Goal: Task Accomplishment & Management: Manage account settings

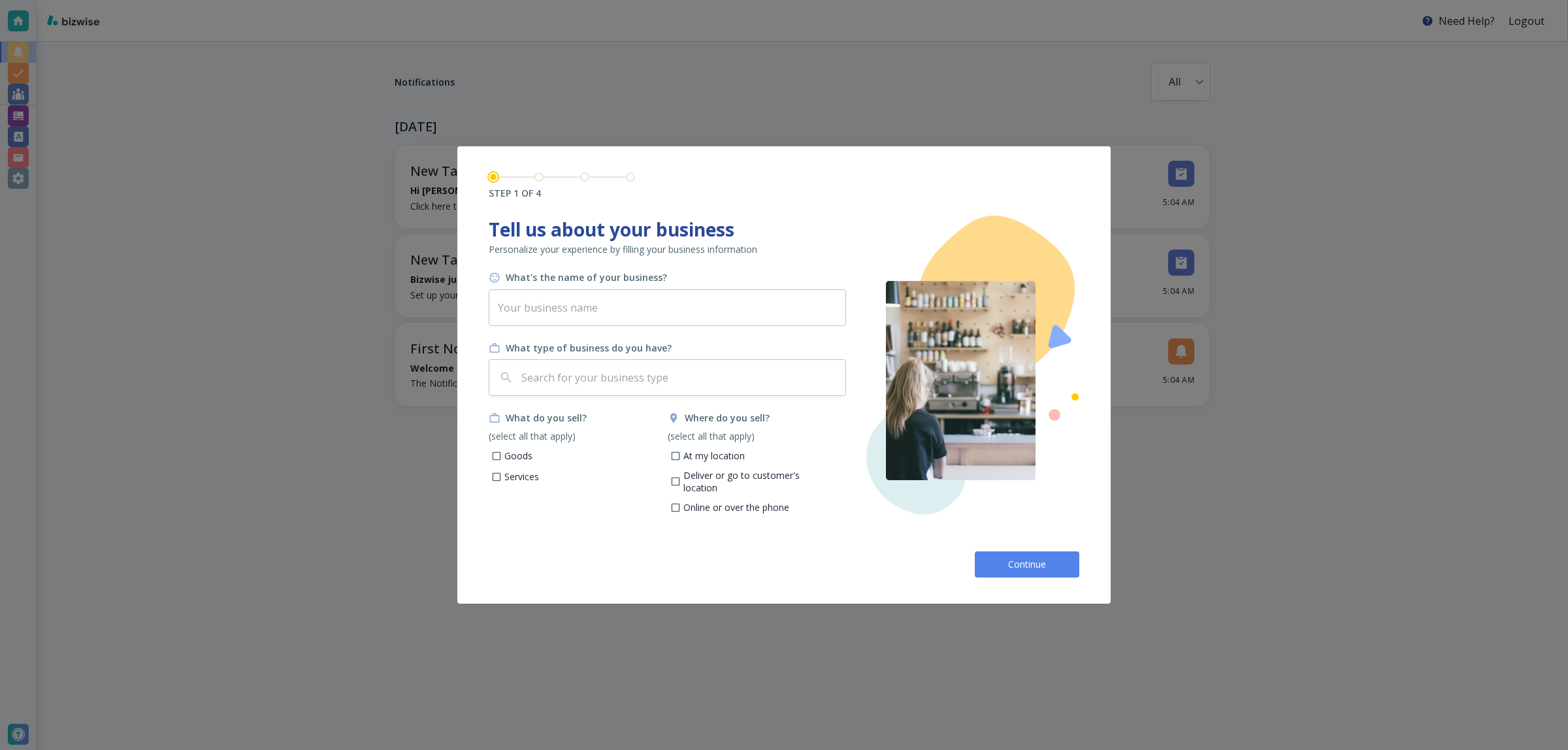
click at [638, 311] on input "text" at bounding box center [667, 307] width 358 height 37
paste input "ASAP Fire Sprinkler Protection"
click at [657, 393] on div "​" at bounding box center [667, 377] width 358 height 37
type input "ASAP Fire Sprinkler Protection"
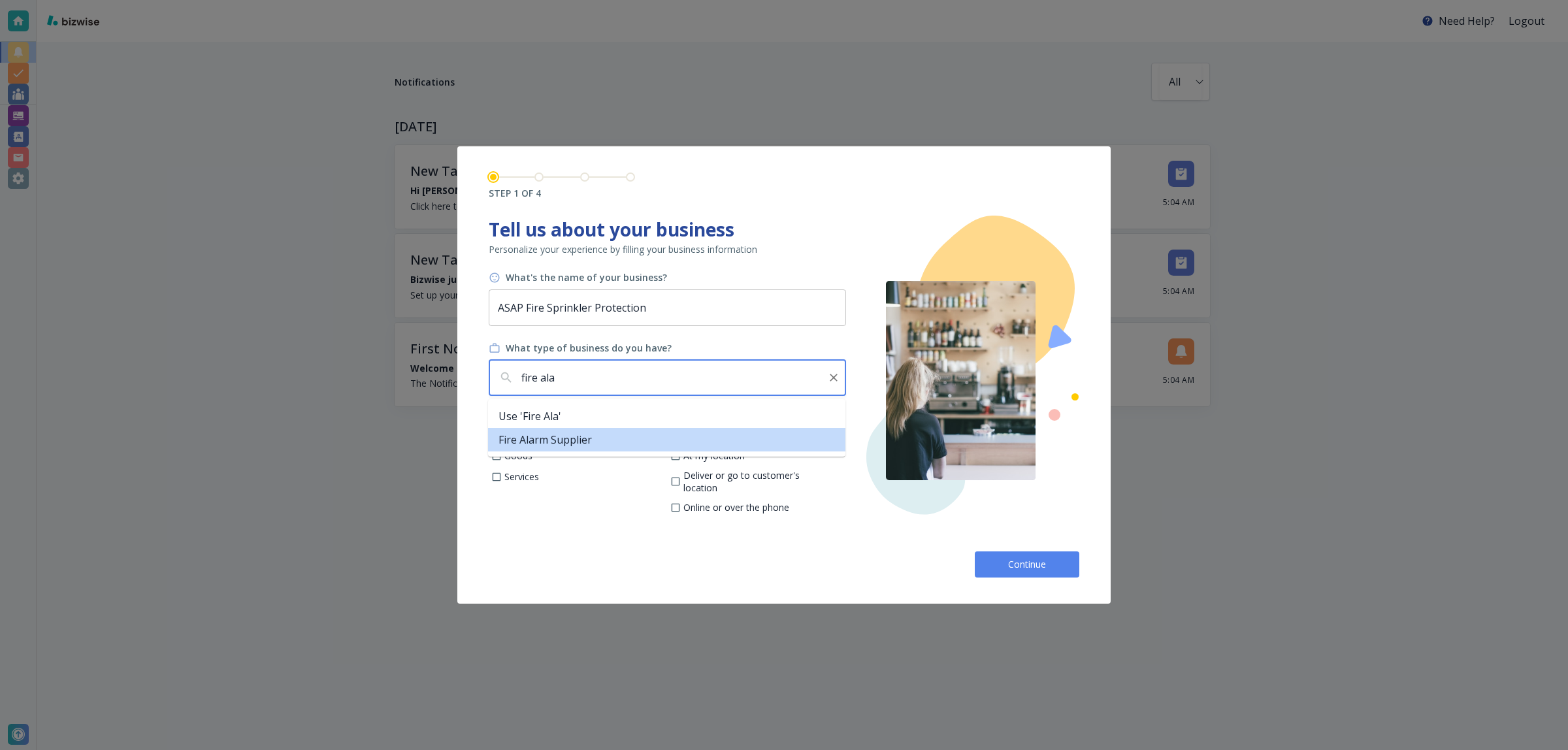
click at [596, 453] on div "Use 'fire ala' Fire Alarm Supplier" at bounding box center [667, 428] width 358 height 57
drag, startPoint x: 594, startPoint y: 440, endPoint x: 576, endPoint y: 458, distance: 25.5
click at [594, 439] on li "Fire Alarm Supplier" at bounding box center [667, 440] width 358 height 24
type input "Fire Alarm Supplier"
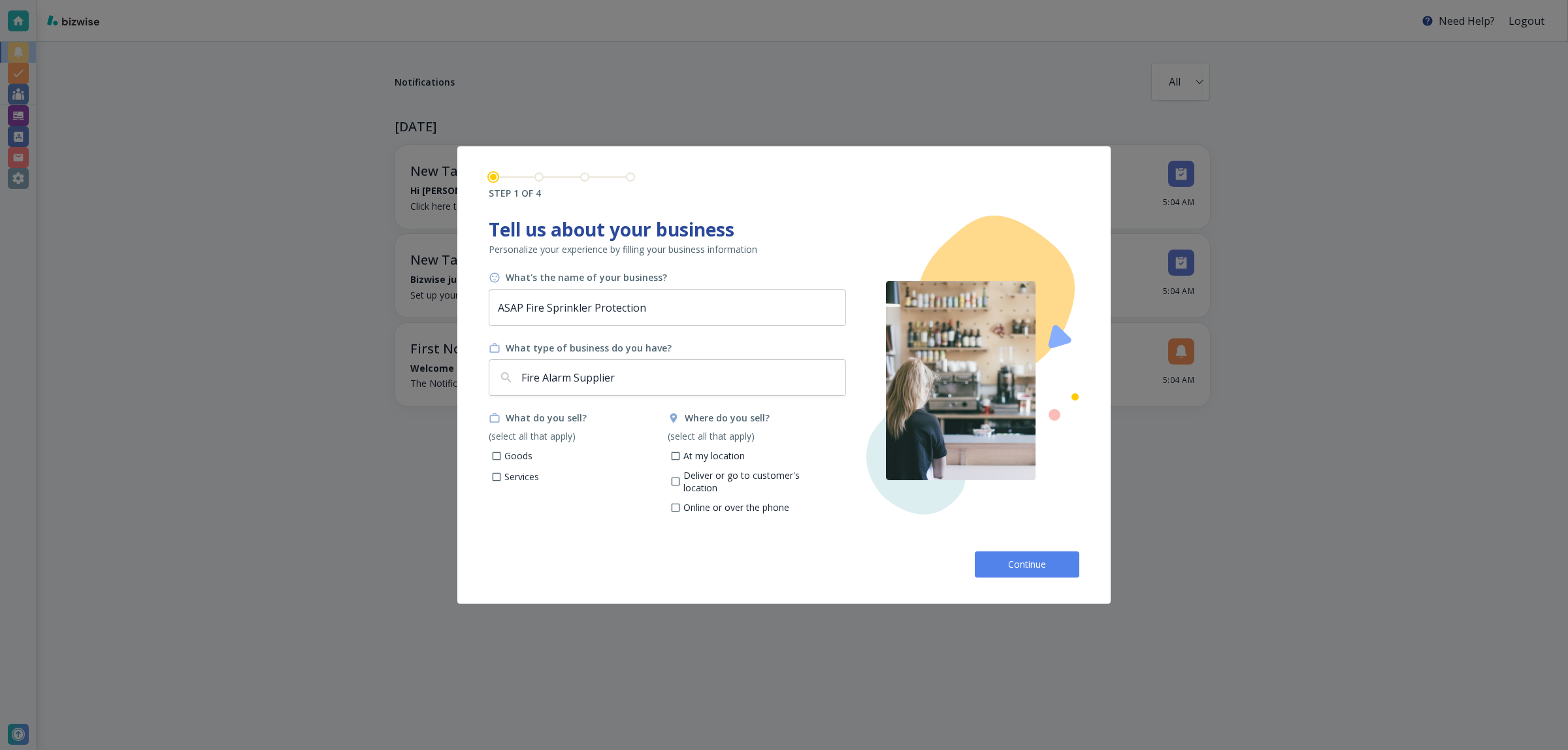
click at [537, 479] on p "Services" at bounding box center [521, 477] width 35 height 13
click at [502, 479] on input "Services" at bounding box center [496, 479] width 11 height 11
checkbox input "true"
click at [730, 454] on p "At my location" at bounding box center [714, 456] width 61 height 13
click at [680, 454] on input "At my location" at bounding box center [675, 457] width 11 height 11
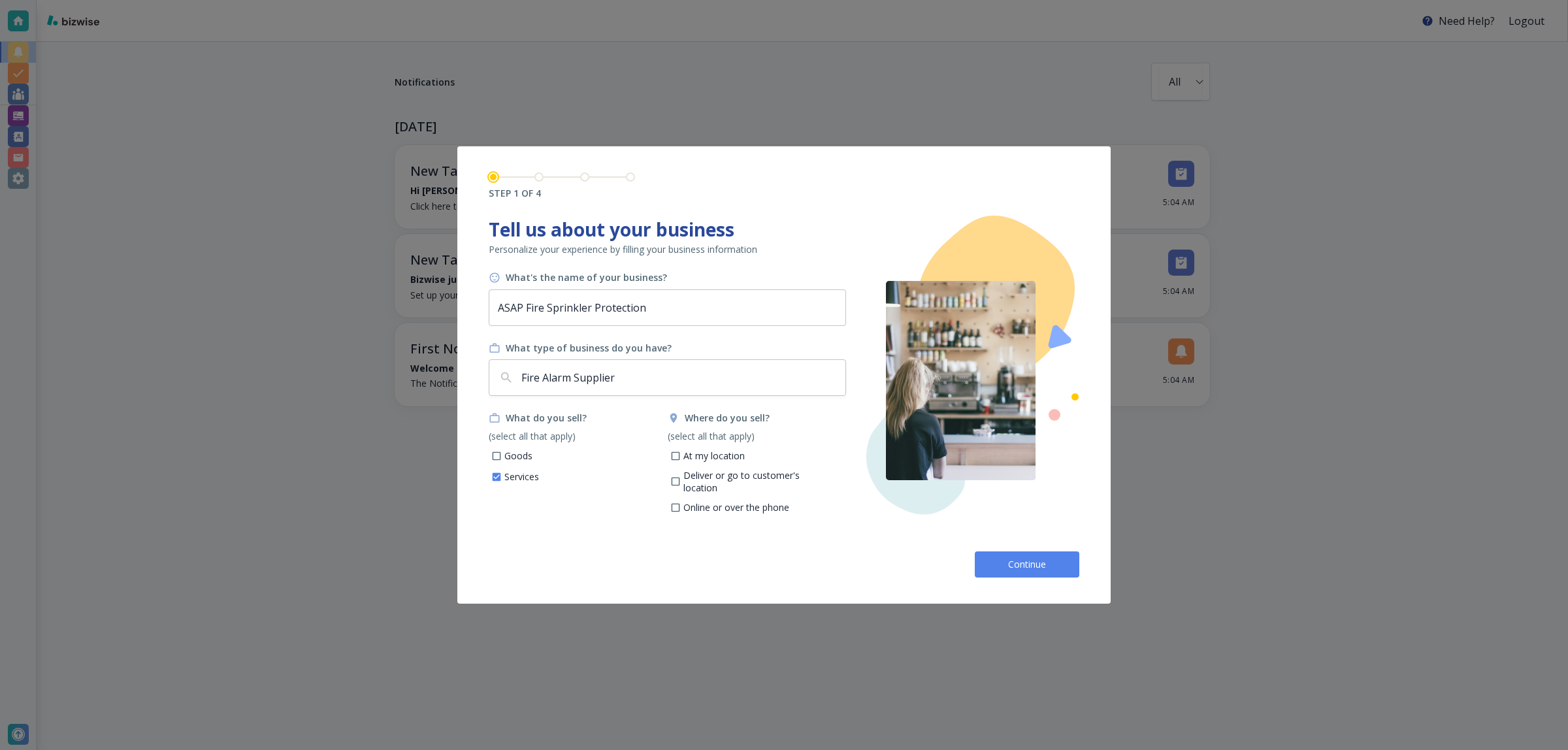
checkbox input "true"
click at [1011, 556] on button "Continue" at bounding box center [1027, 565] width 105 height 26
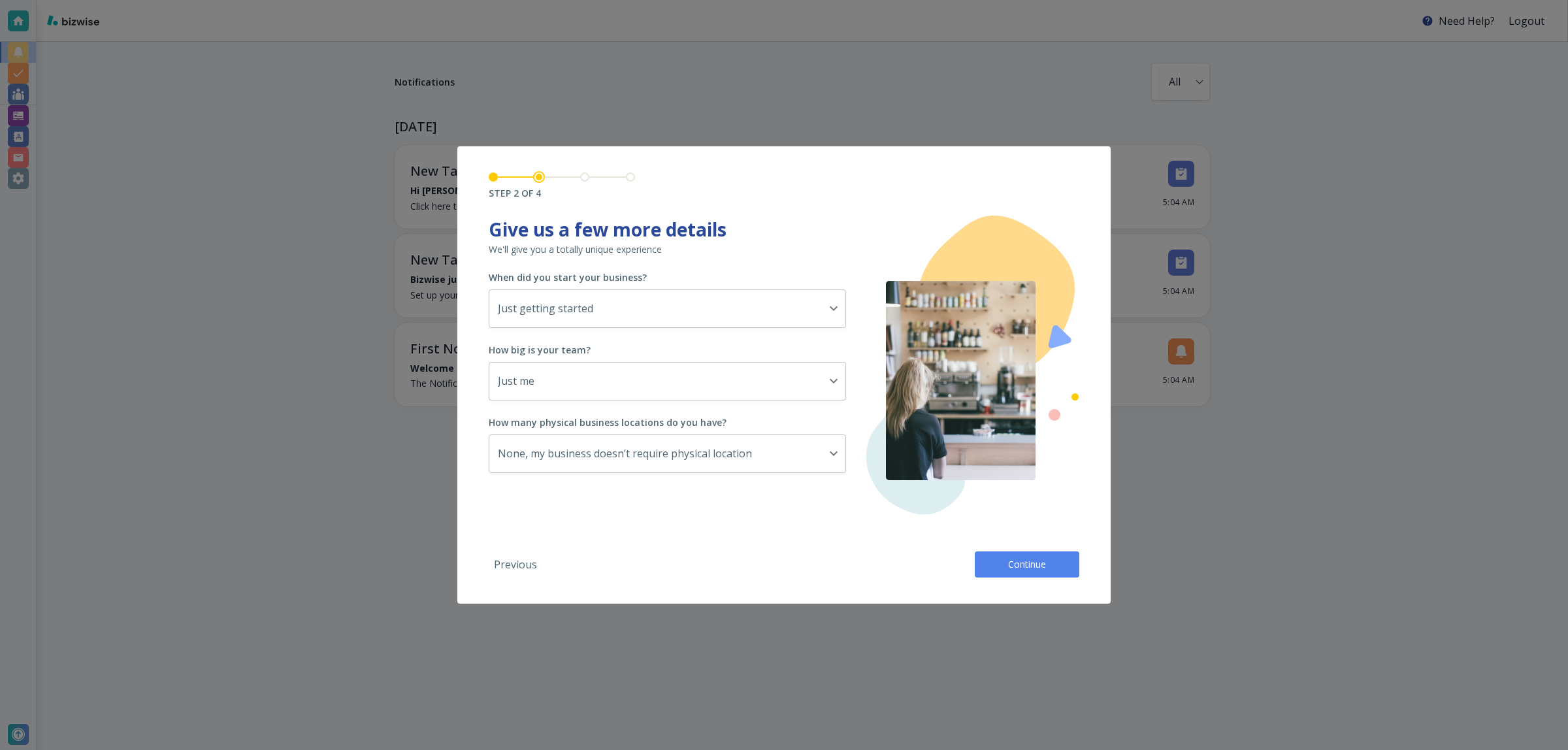
click at [1011, 556] on button "Continue" at bounding box center [1027, 565] width 105 height 26
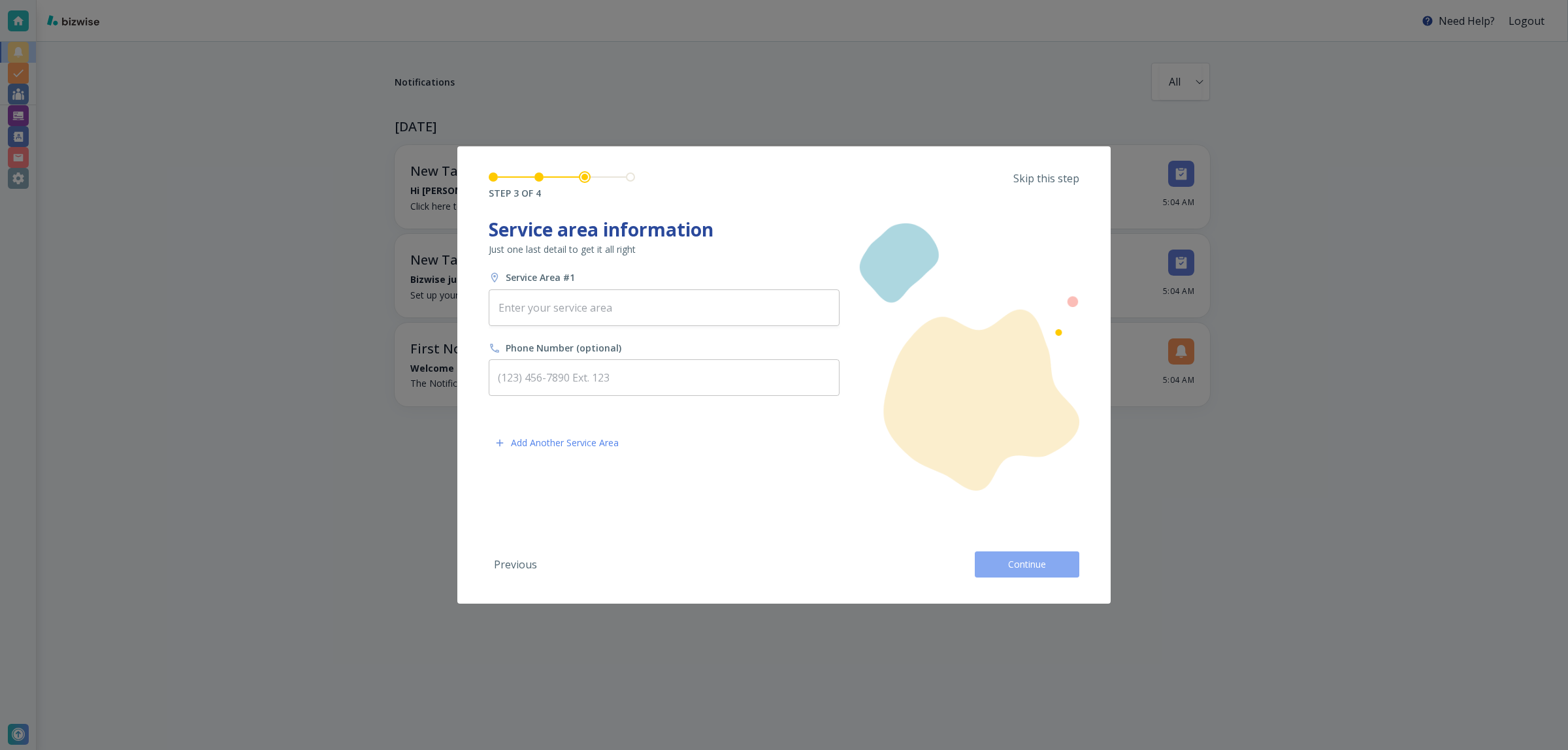
click at [1013, 556] on button "Continue" at bounding box center [1027, 565] width 105 height 26
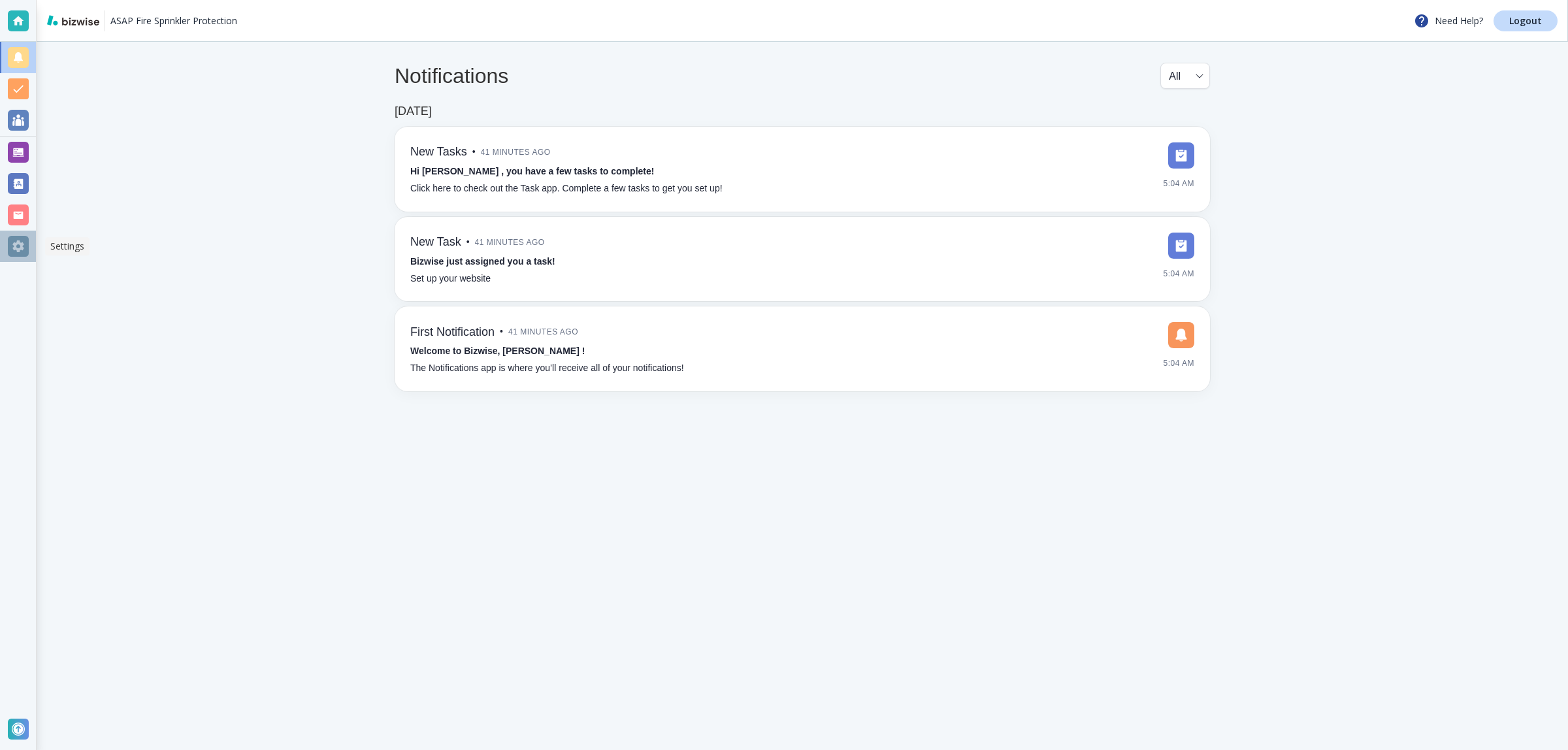
click at [18, 253] on div at bounding box center [18, 246] width 21 height 21
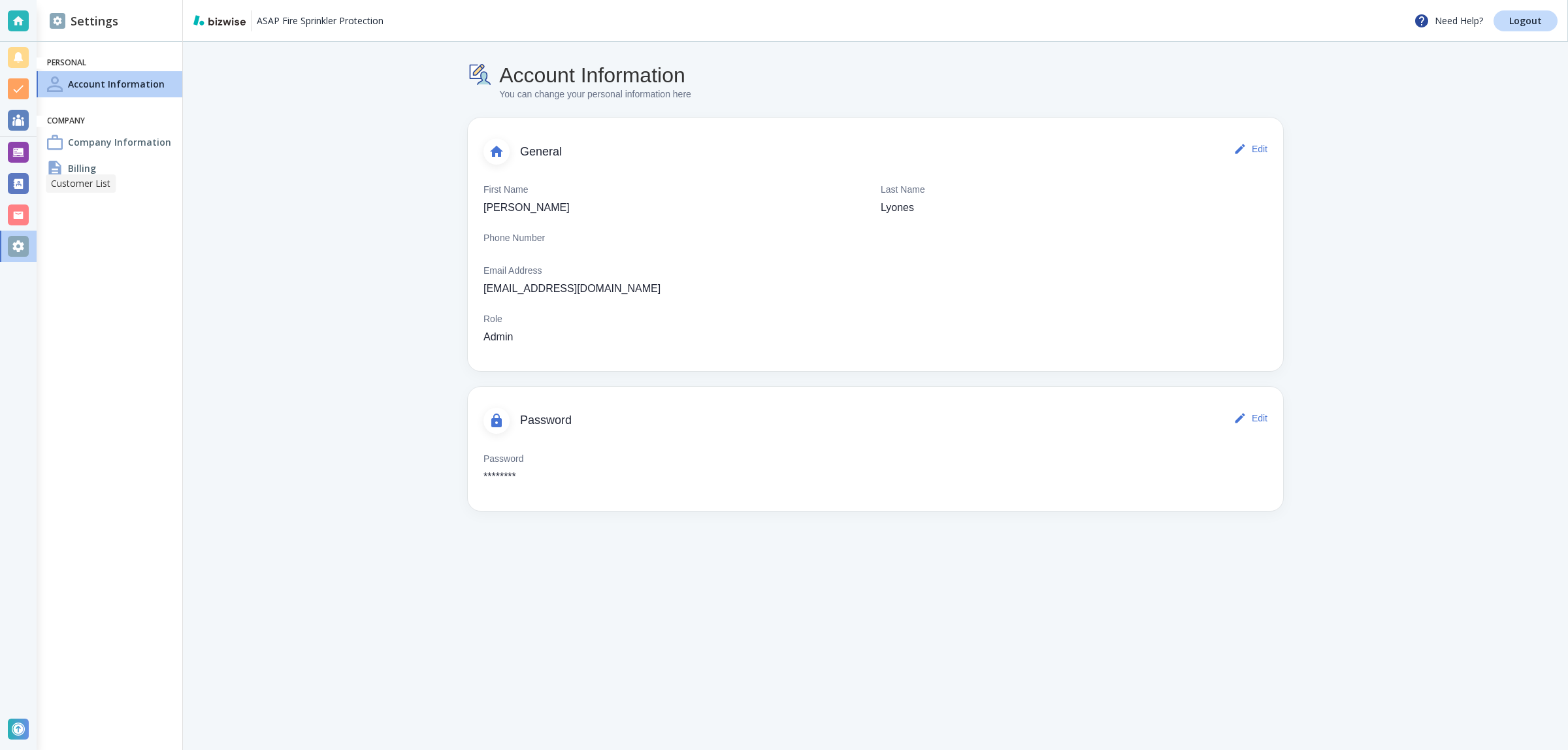
click at [23, 177] on div at bounding box center [18, 183] width 21 height 21
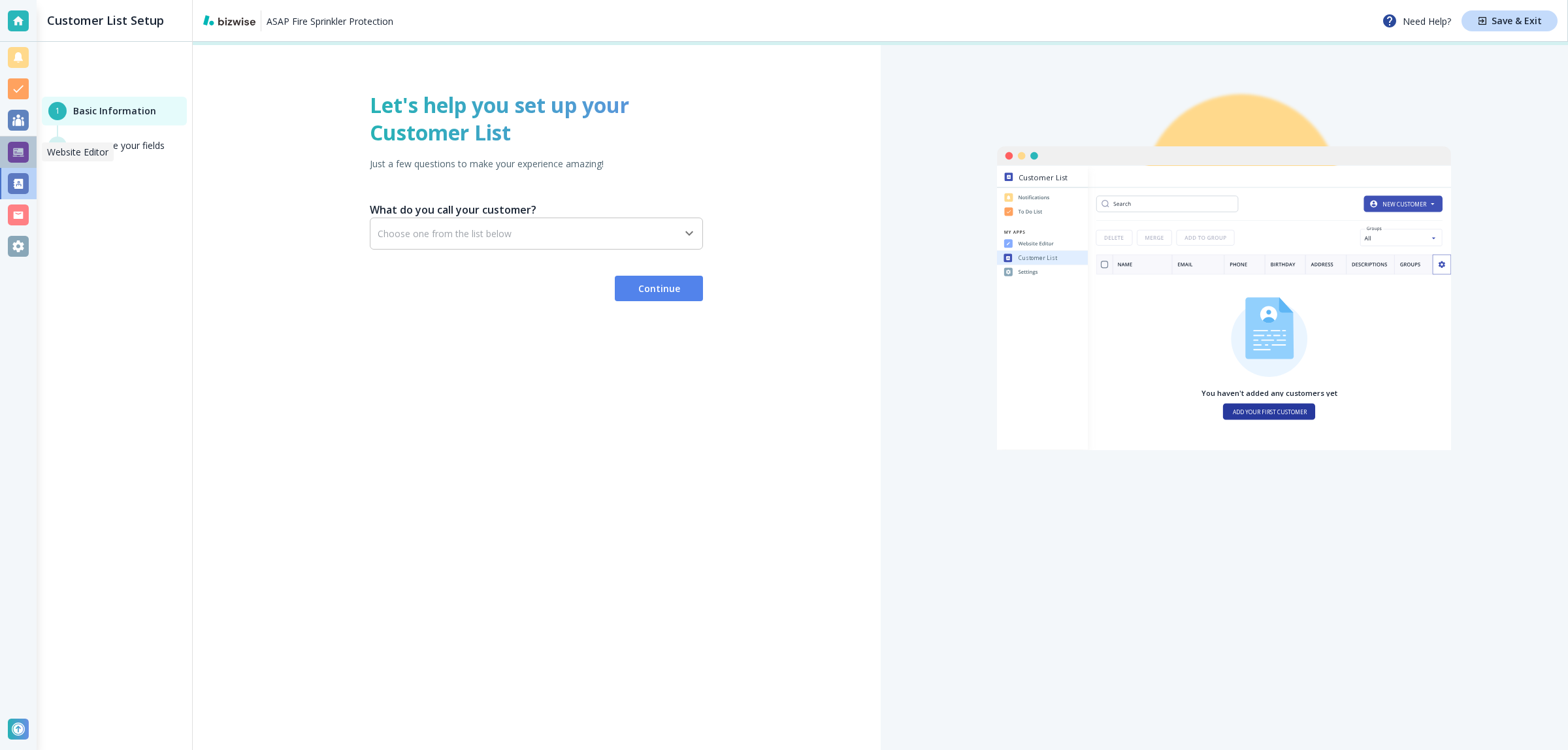
click at [30, 158] on div at bounding box center [18, 153] width 37 height 32
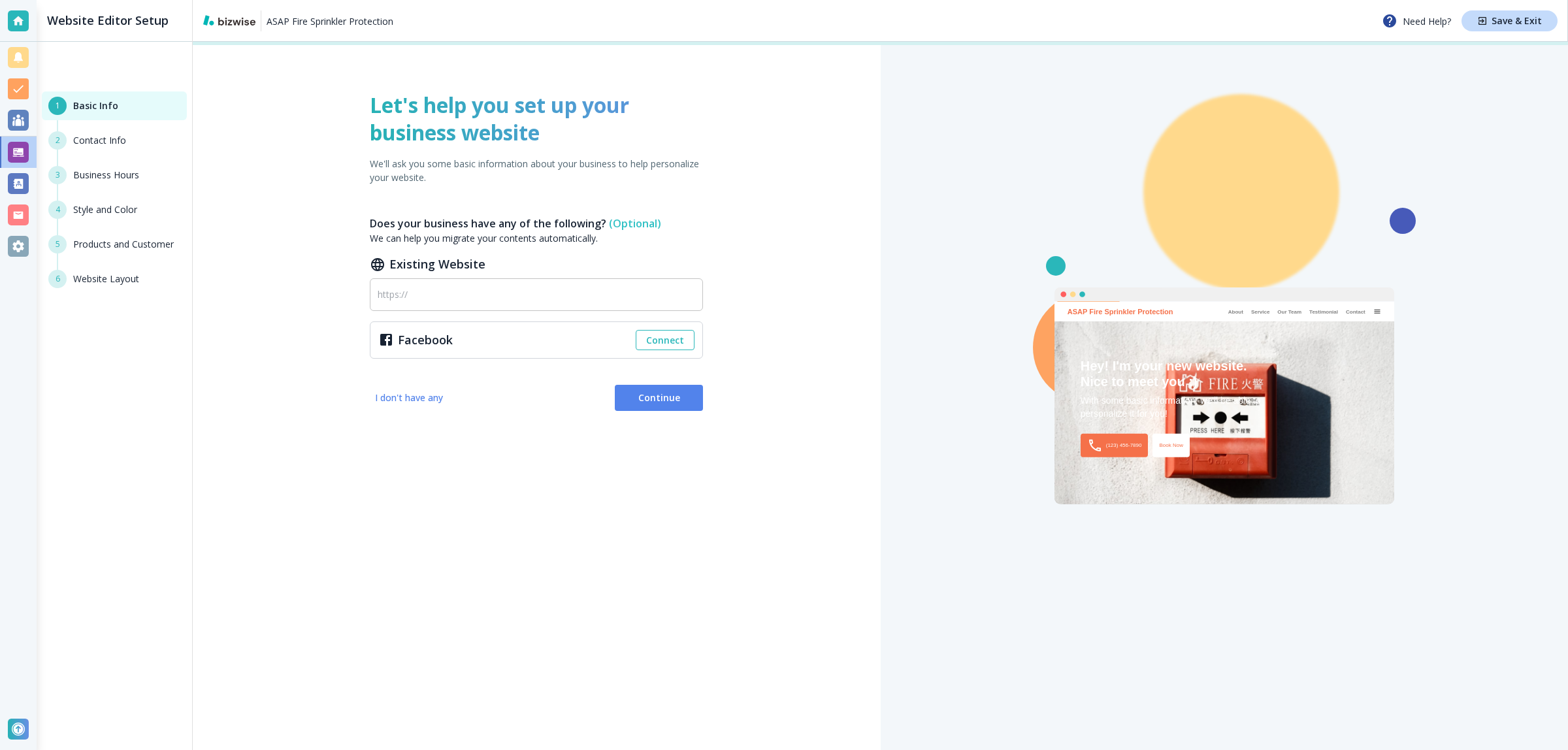
click at [15, 229] on div at bounding box center [18, 215] width 37 height 32
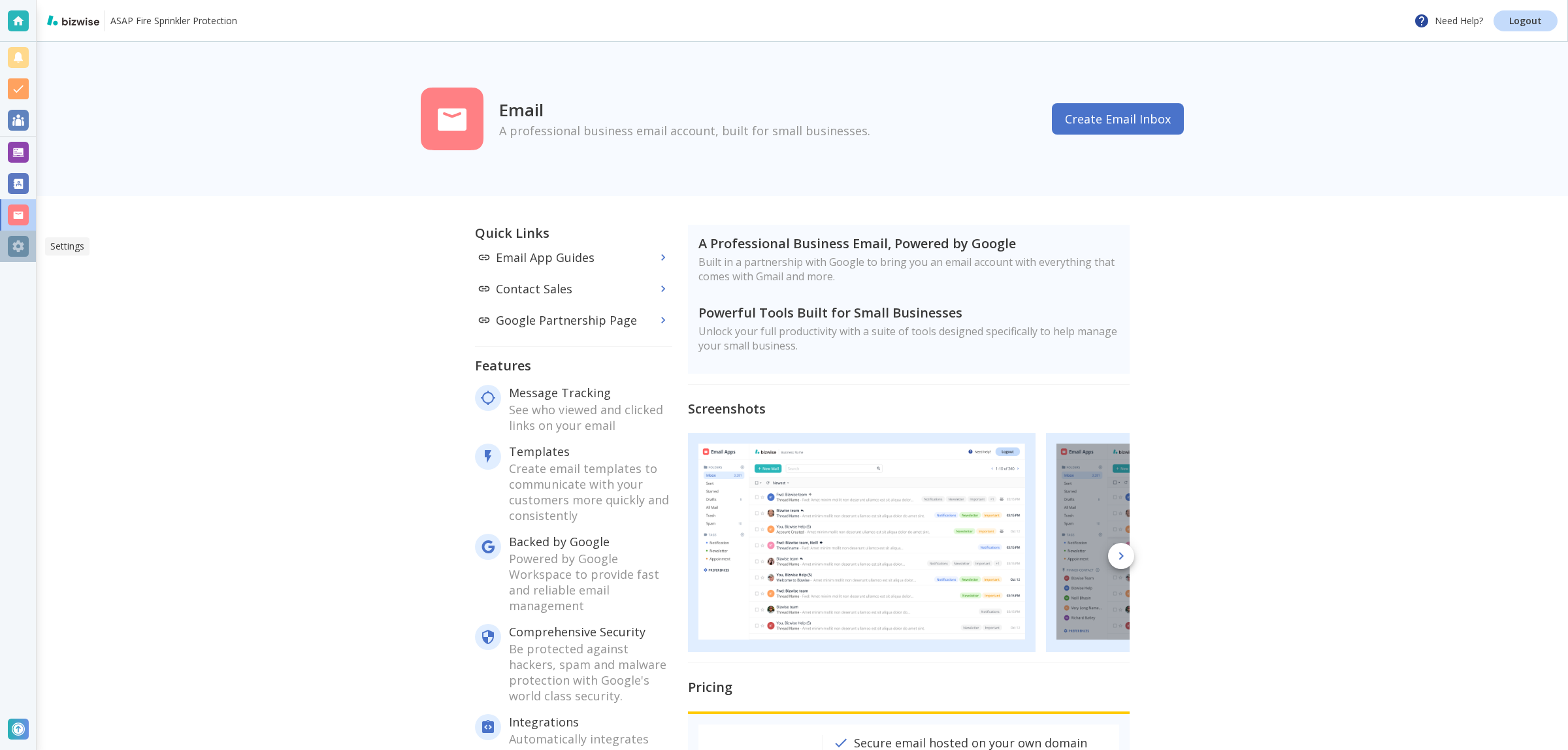
click at [15, 243] on div at bounding box center [18, 246] width 21 height 21
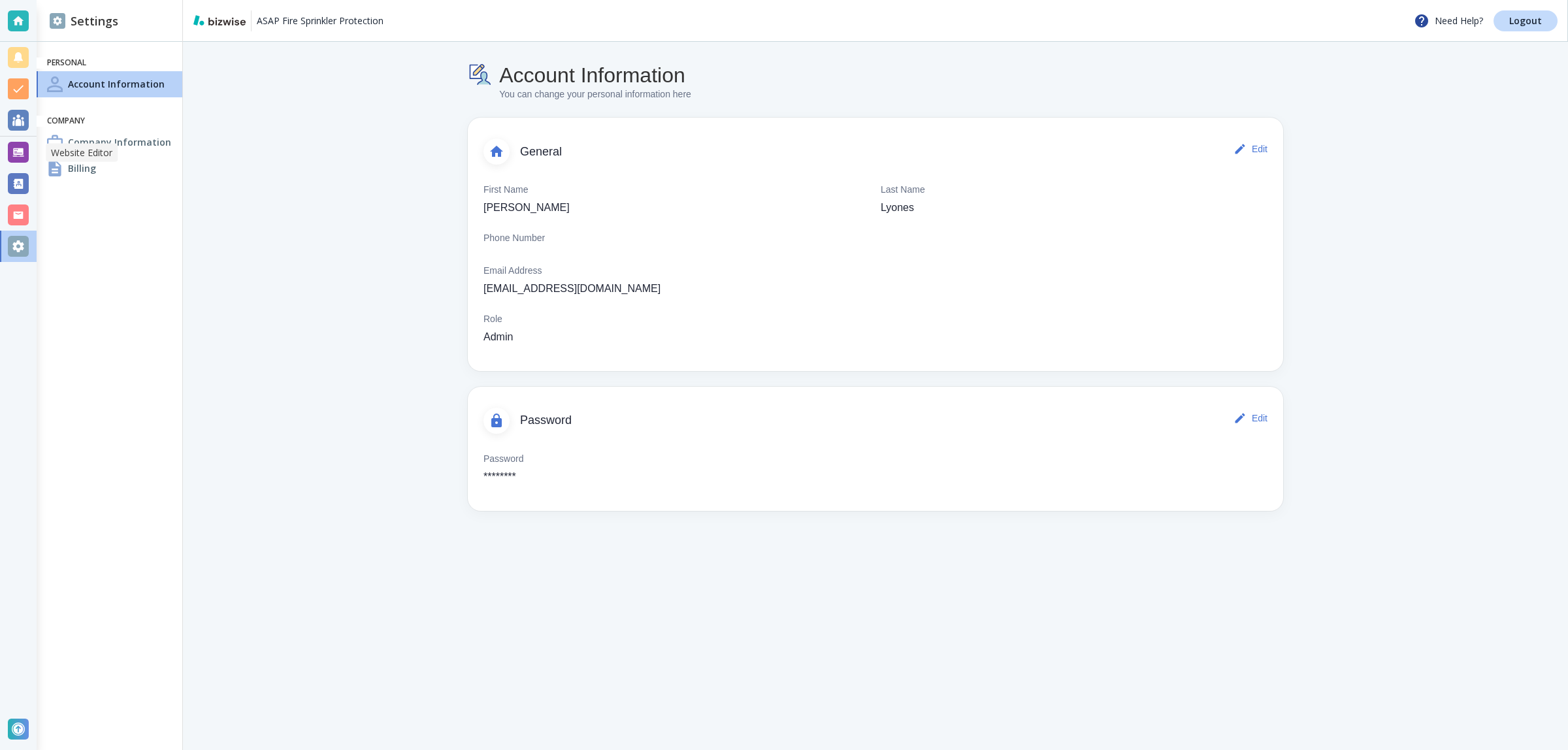
click at [24, 157] on div at bounding box center [18, 152] width 21 height 21
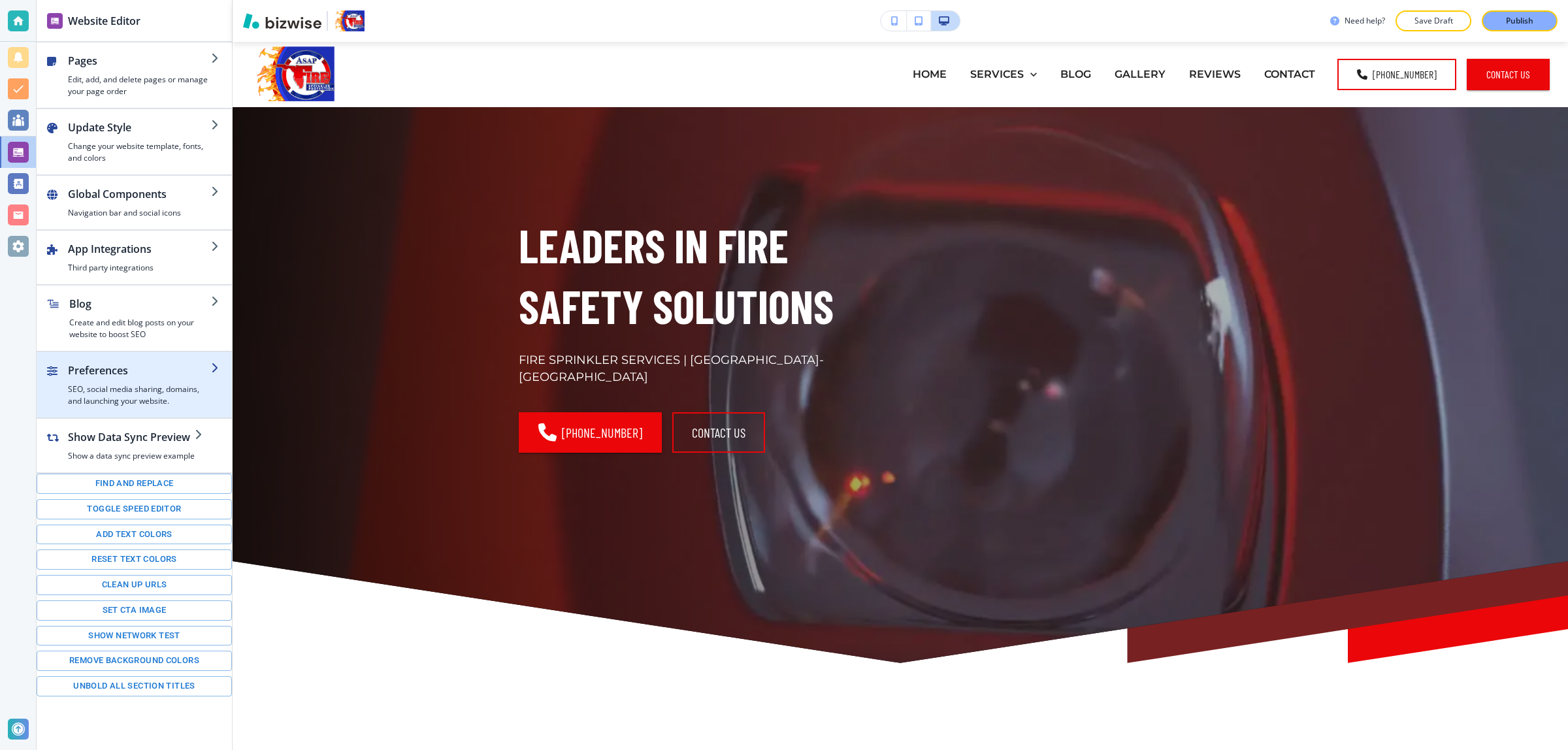
click at [151, 406] on h4 "SEO, social media sharing, domains, and launching your website." at bounding box center [140, 395] width 143 height 24
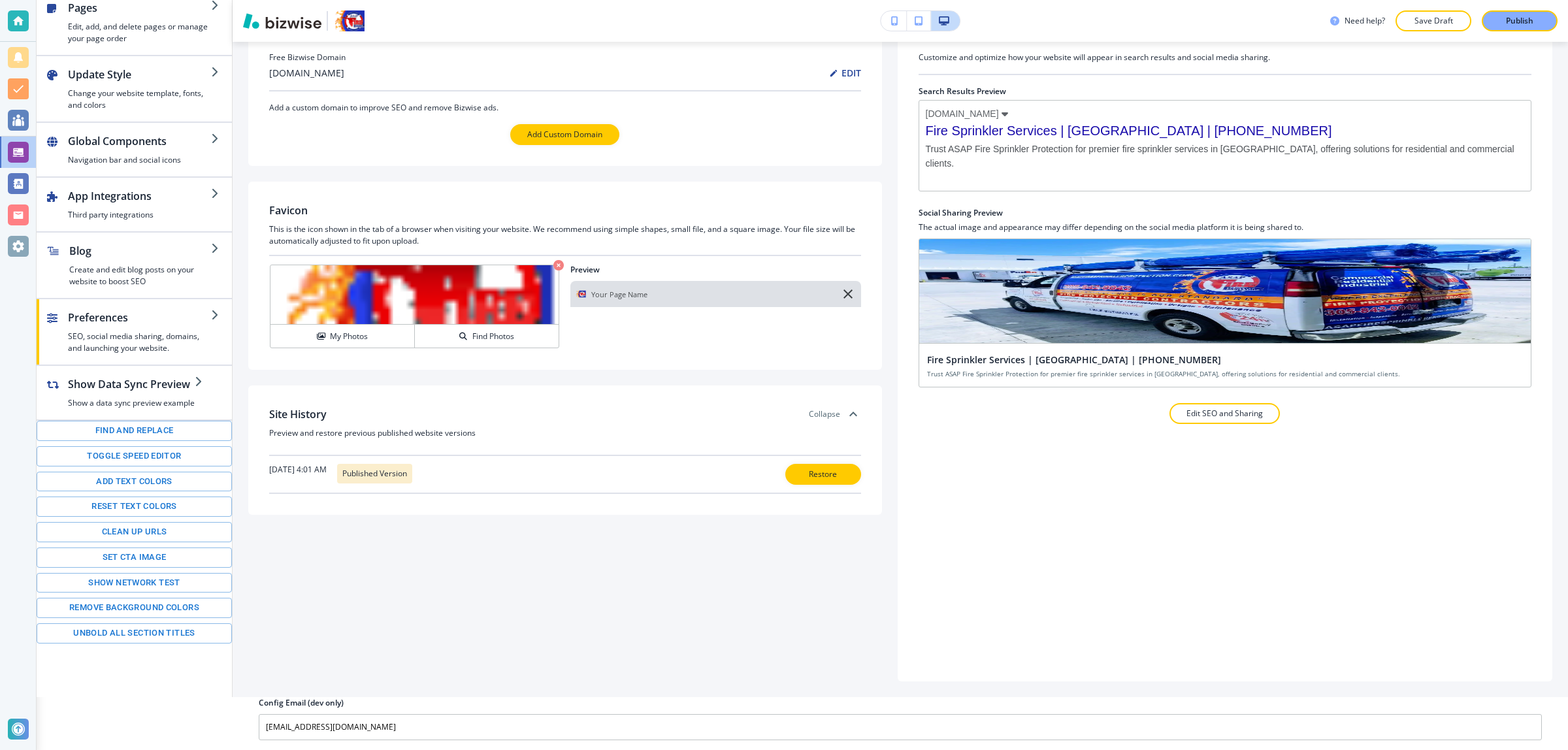
scroll to position [54, 0]
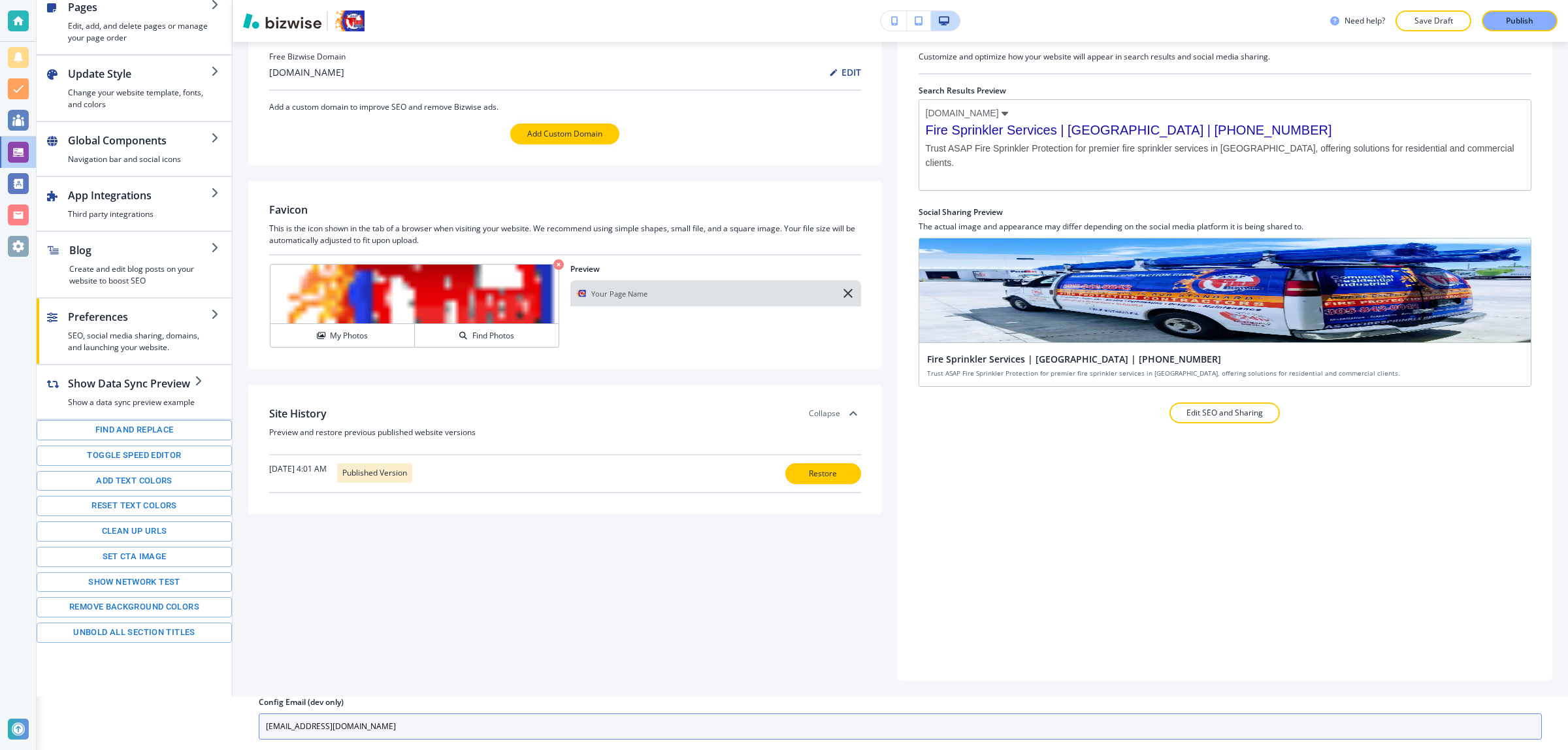
click at [433, 714] on input "[EMAIL_ADDRESS][DOMAIN_NAME]" at bounding box center [899, 726] width 1283 height 26
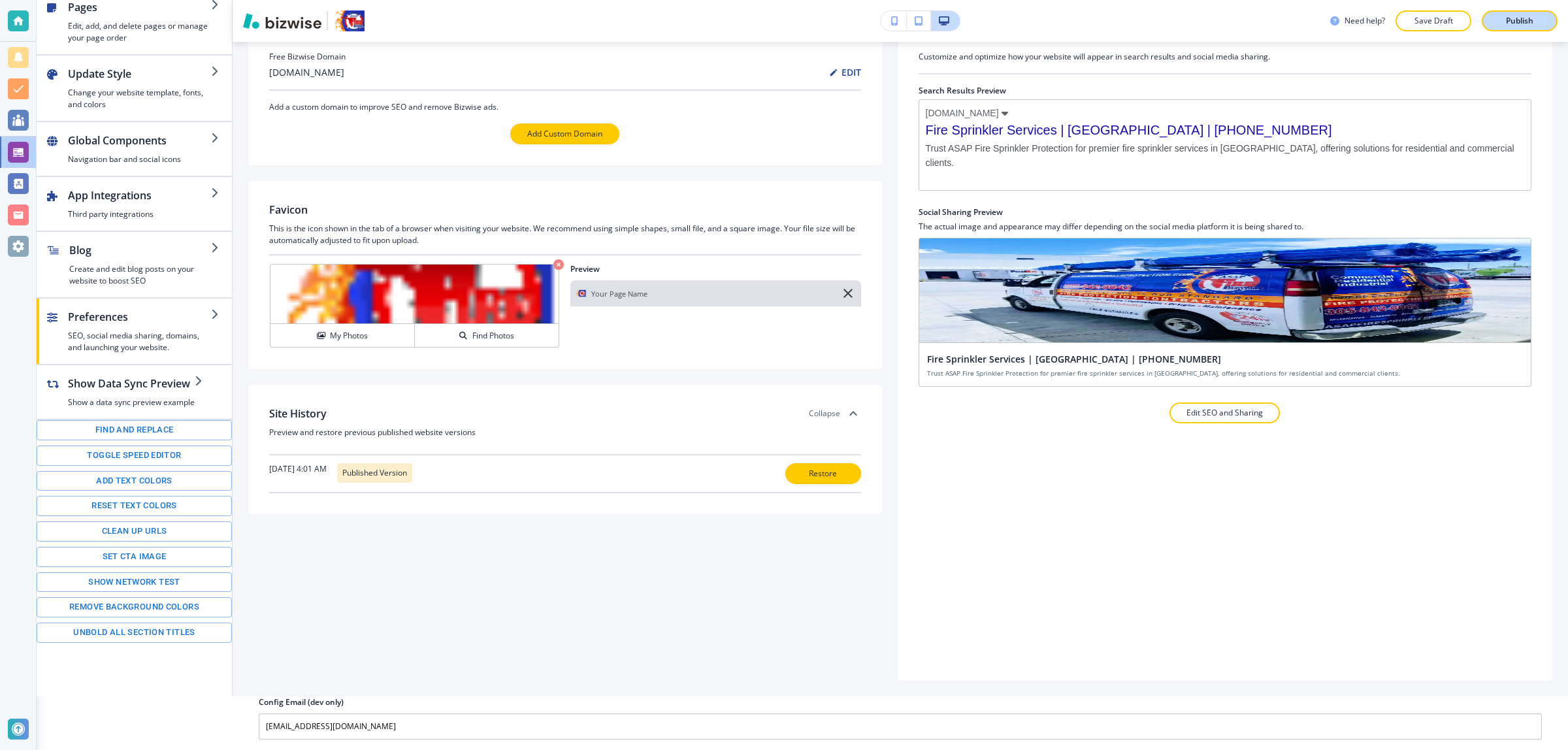
click at [1525, 13] on button "Publish" at bounding box center [1519, 21] width 76 height 21
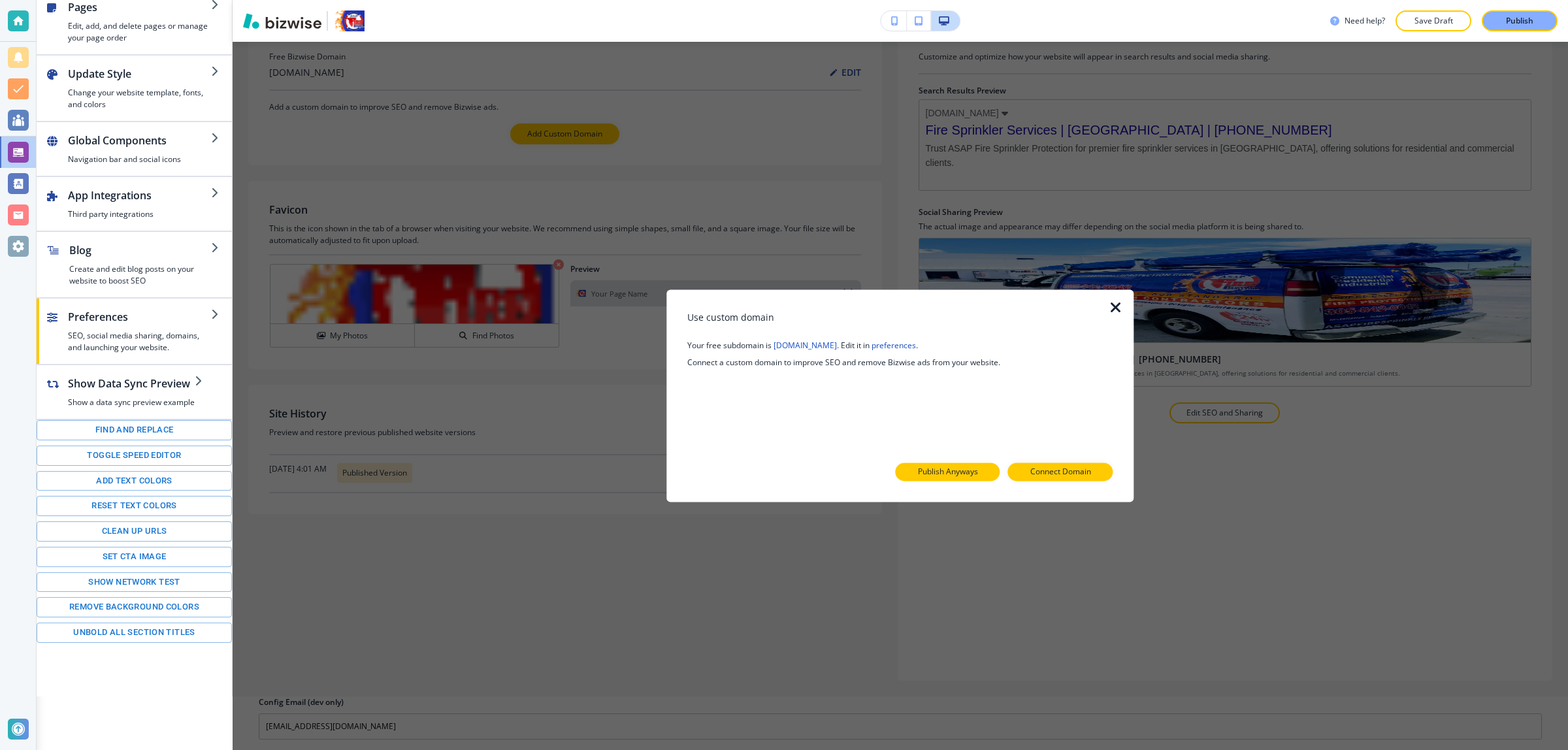
click at [936, 474] on p "Publish Anyways" at bounding box center [948, 473] width 60 height 12
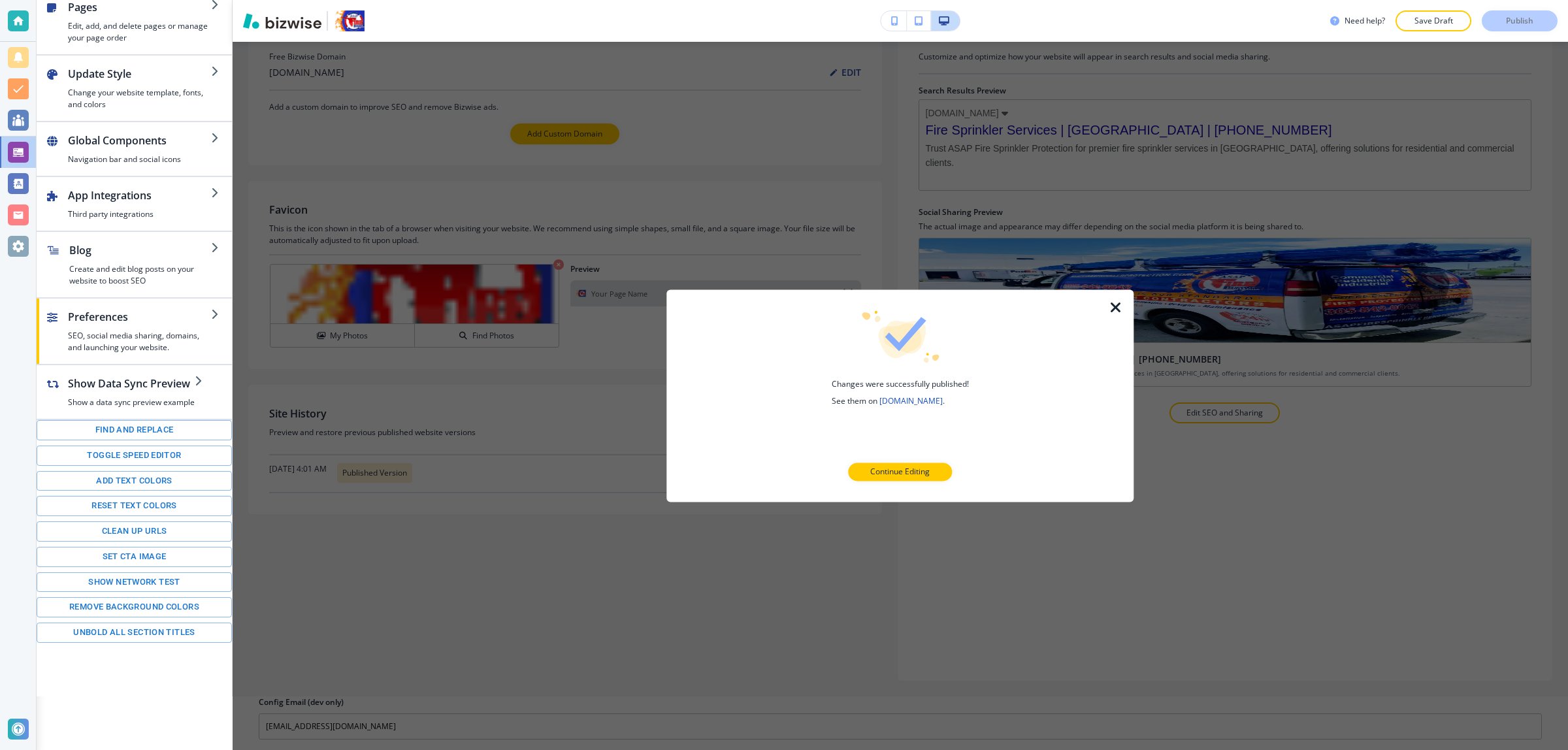
click at [1117, 308] on icon "button" at bounding box center [1116, 308] width 16 height 16
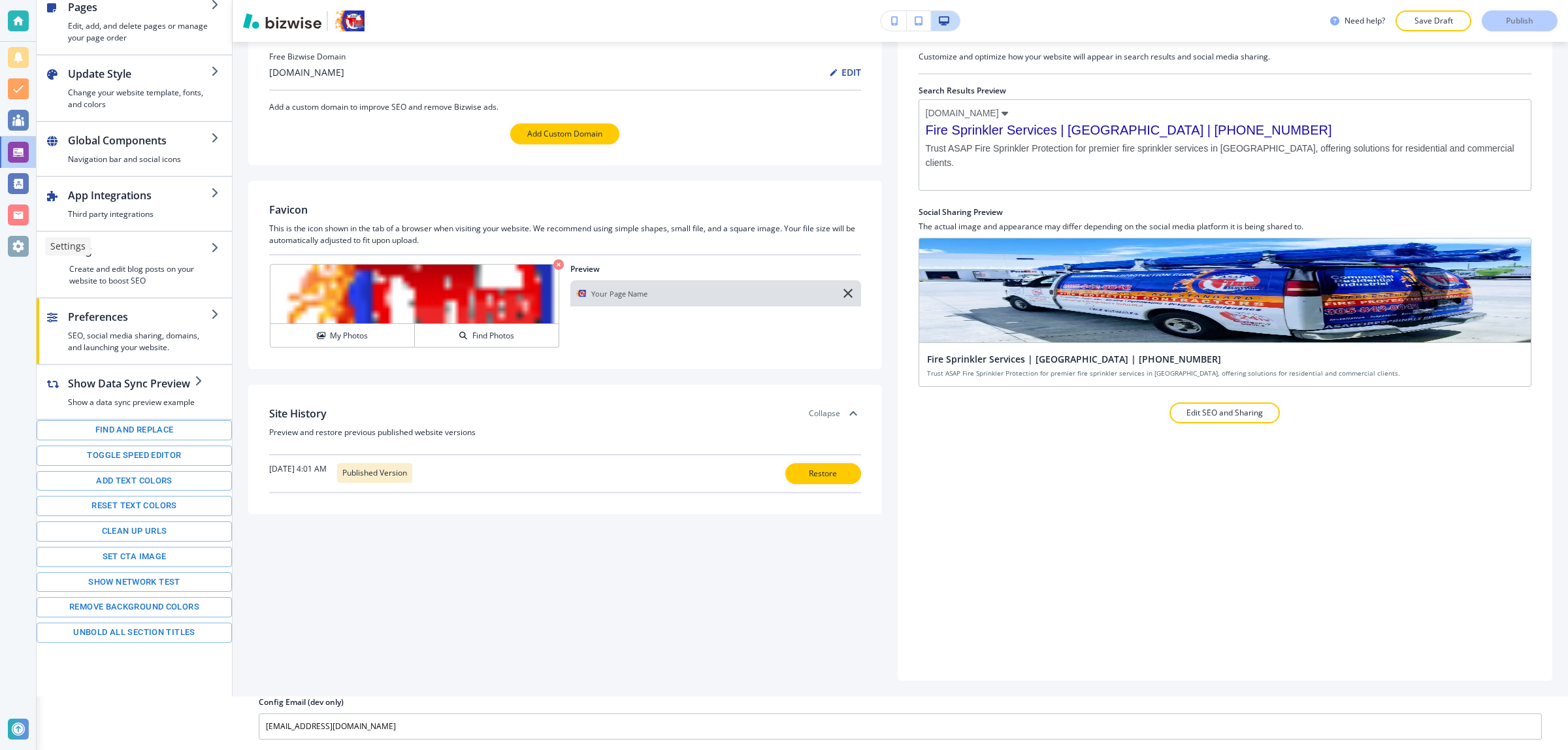
click at [31, 242] on div at bounding box center [18, 247] width 36 height 32
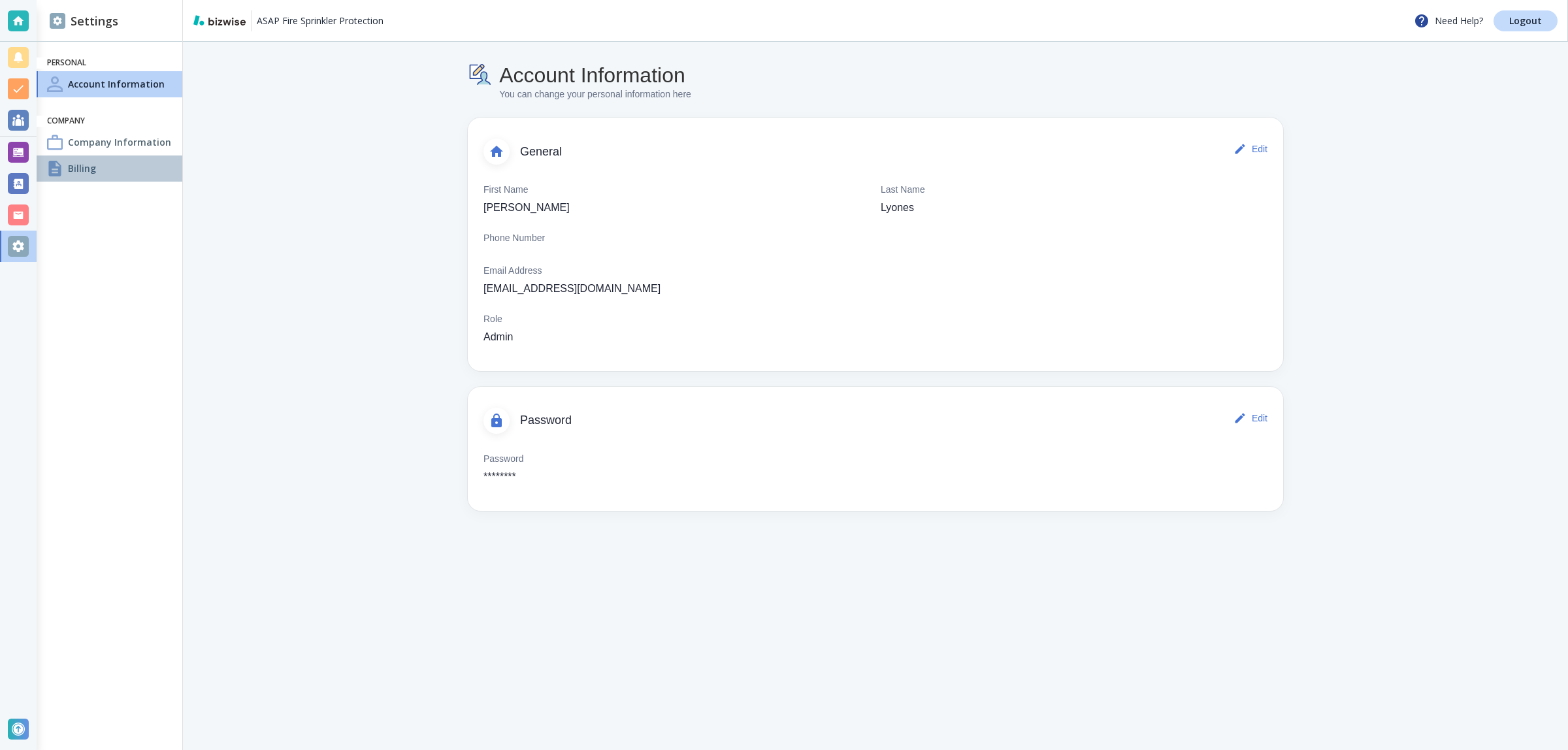
click at [105, 169] on div "Billing" at bounding box center [109, 168] width 146 height 26
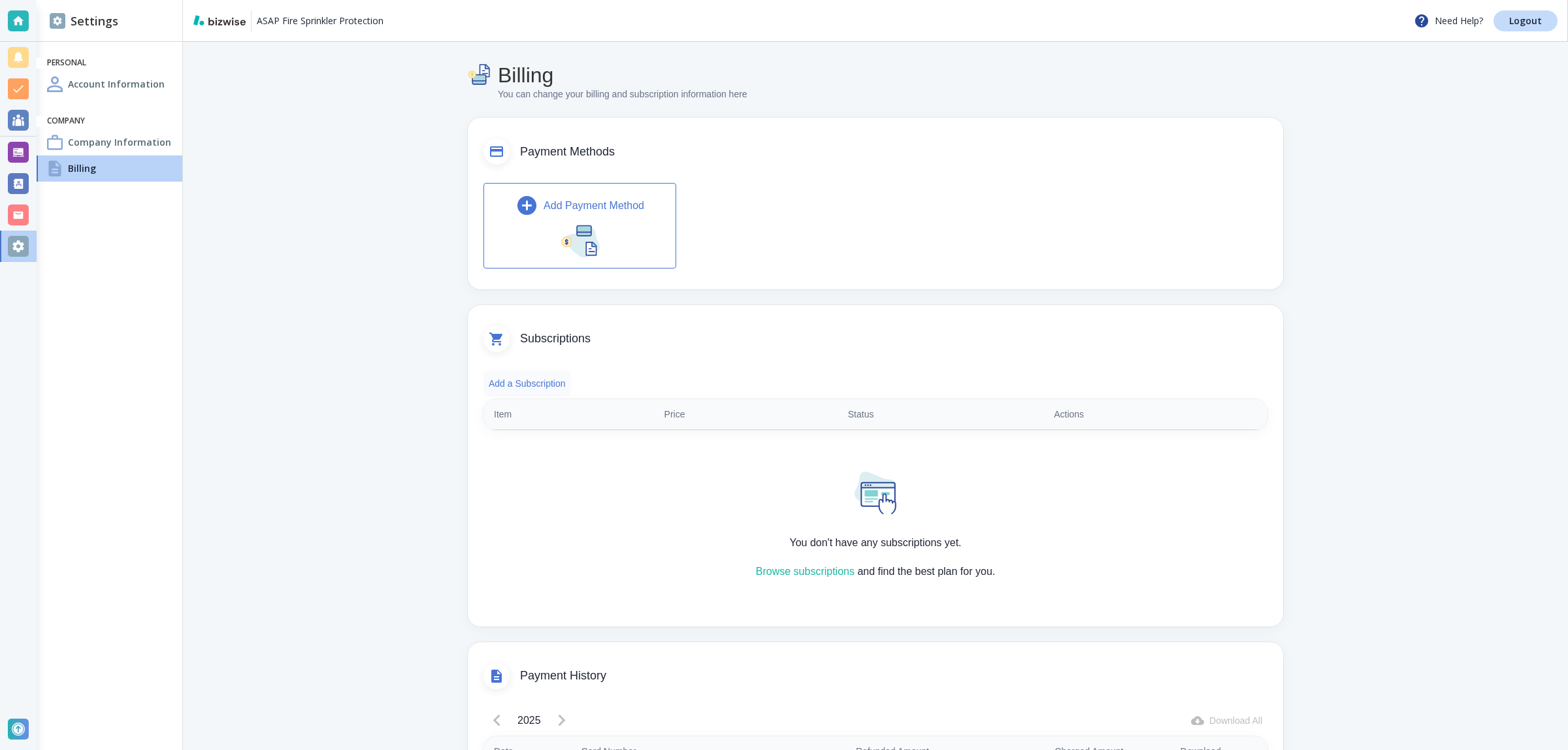
click at [551, 386] on button "Add a Subscription" at bounding box center [527, 383] width 87 height 26
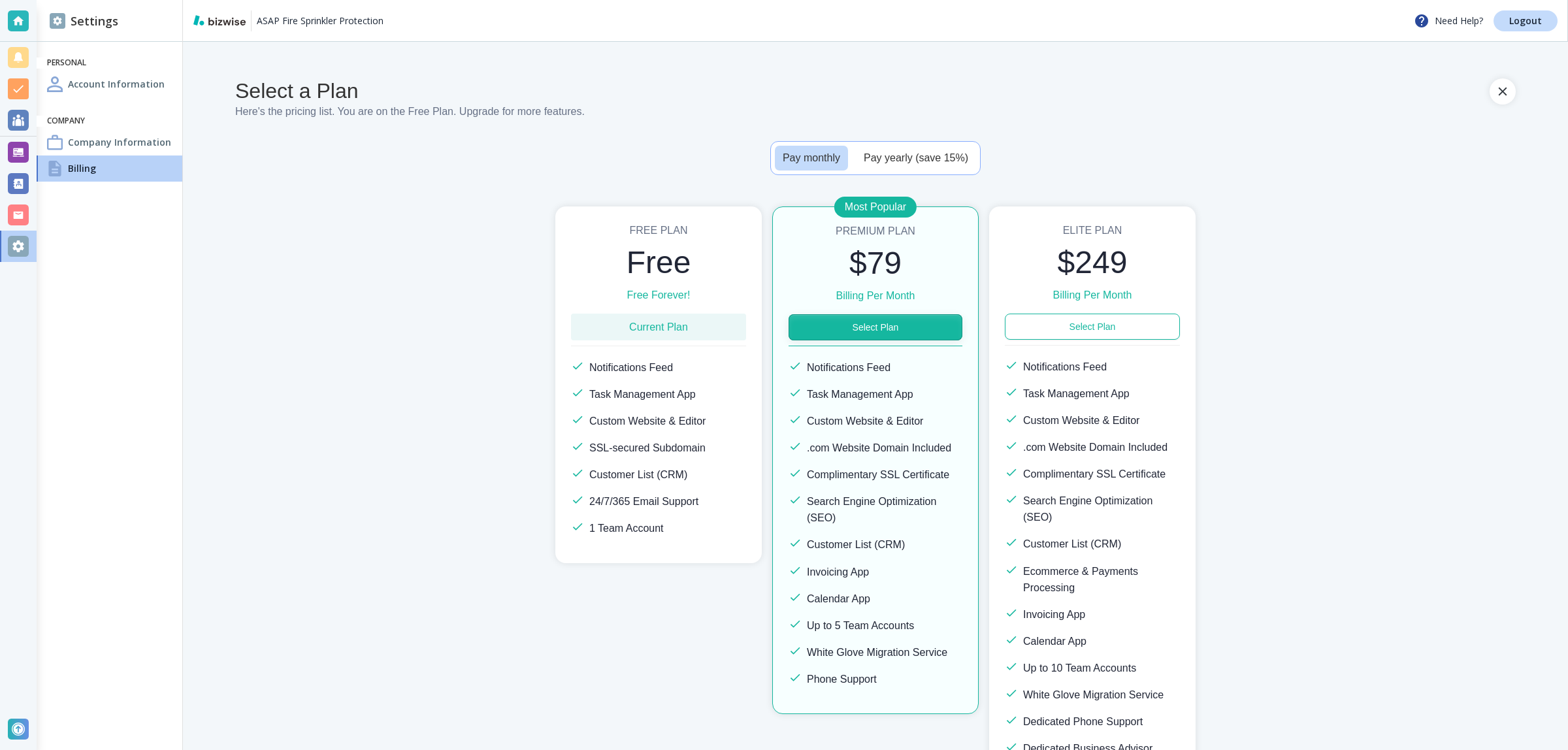
click at [899, 331] on button "Select Plan" at bounding box center [875, 327] width 173 height 26
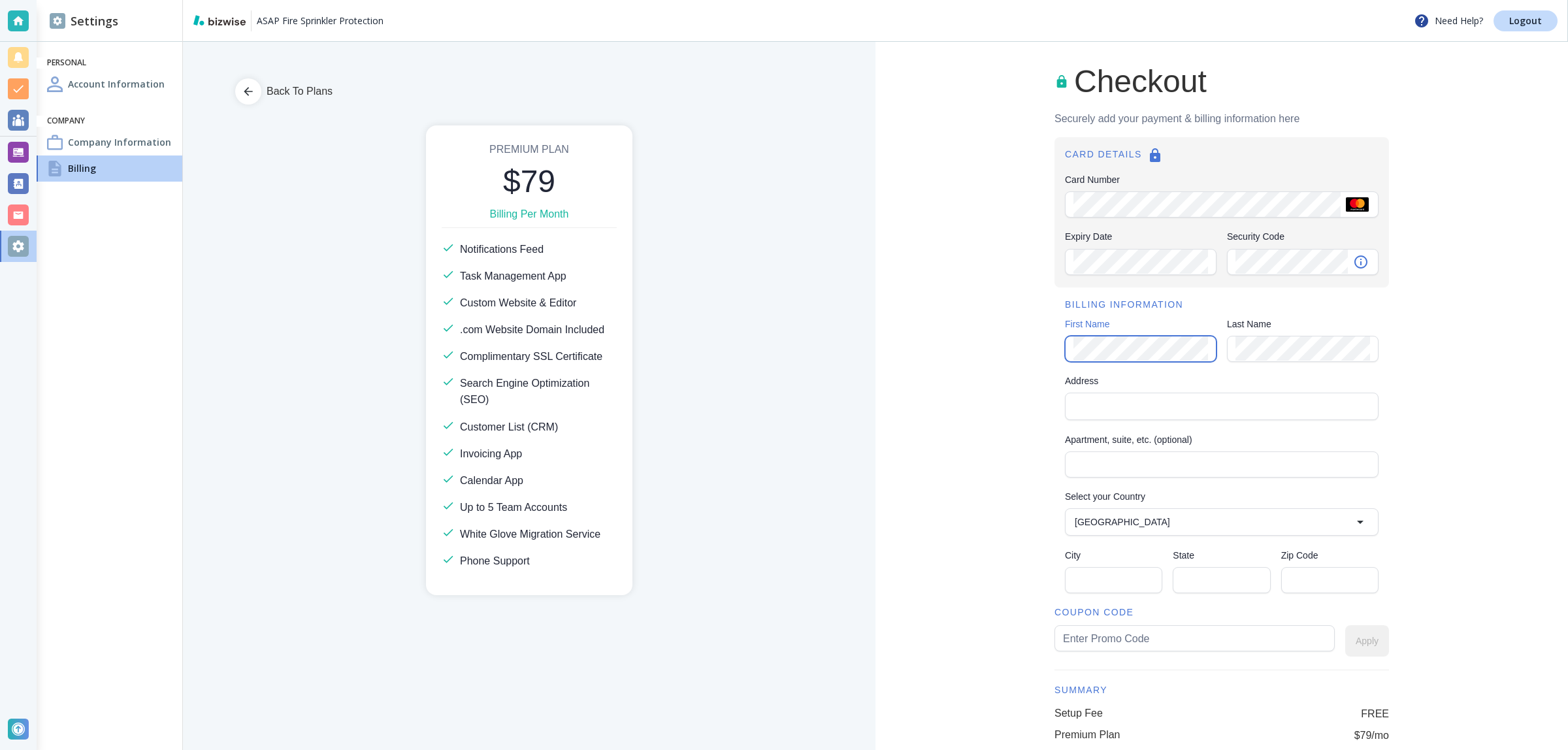
click at [1031, 351] on div "Checkout Securely add your payment & billing information here CARD DETAILS Card…" at bounding box center [1221, 468] width 692 height 853
click at [1196, 419] on div "Address Address" at bounding box center [1221, 398] width 314 height 49
click at [1191, 416] on div "Address" at bounding box center [1221, 406] width 314 height 28
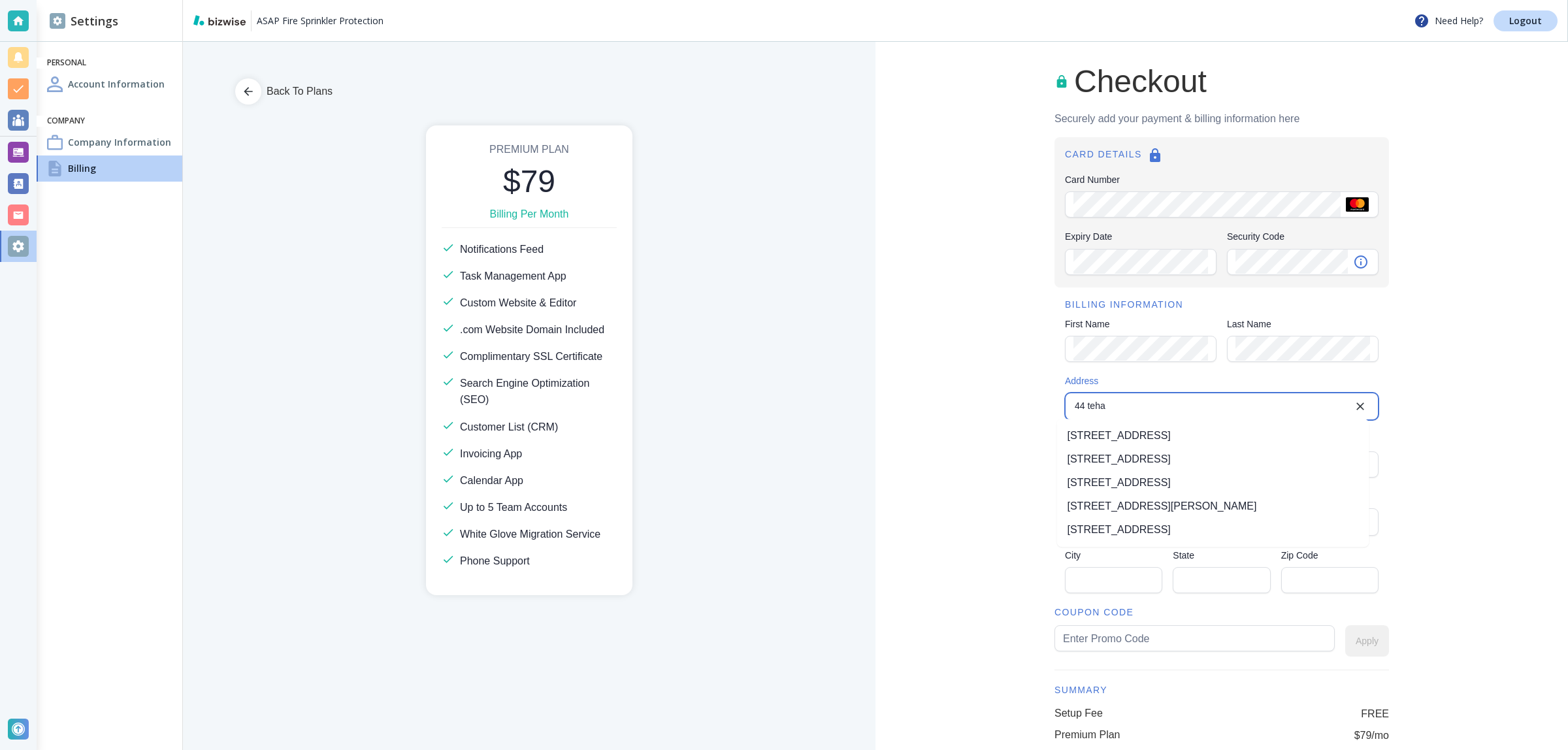
click at [1155, 441] on li "[STREET_ADDRESS]" at bounding box center [1212, 436] width 312 height 24
type input "[STREET_ADDRESS]"
type input "[GEOGRAPHIC_DATA]"
type input "CA"
type input "94105"
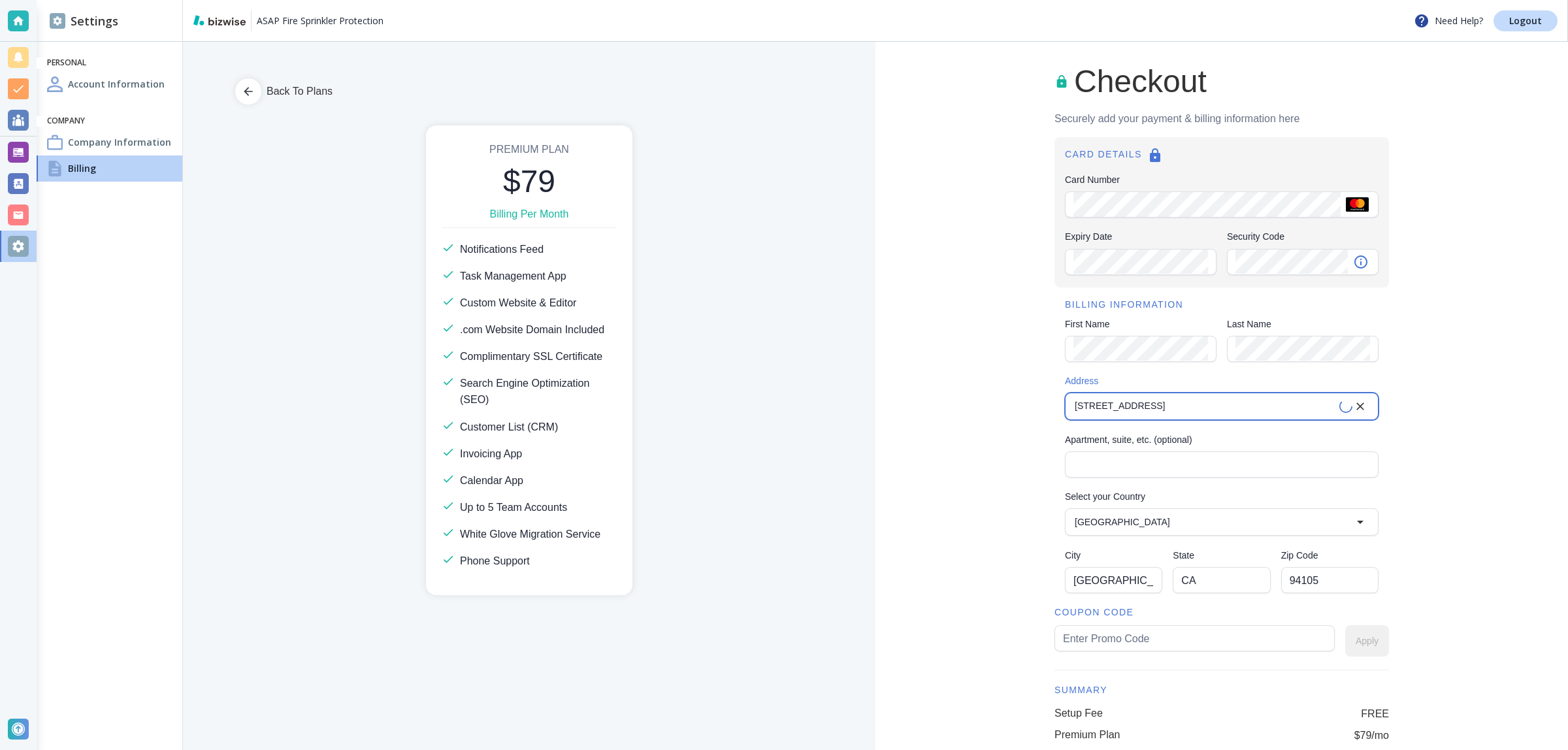
type input "[GEOGRAPHIC_DATA]"
type input "[STREET_ADDRESS]"
click at [1112, 631] on input "text" at bounding box center [1195, 638] width 263 height 25
click at [1375, 649] on button "Apply" at bounding box center [1367, 641] width 44 height 32
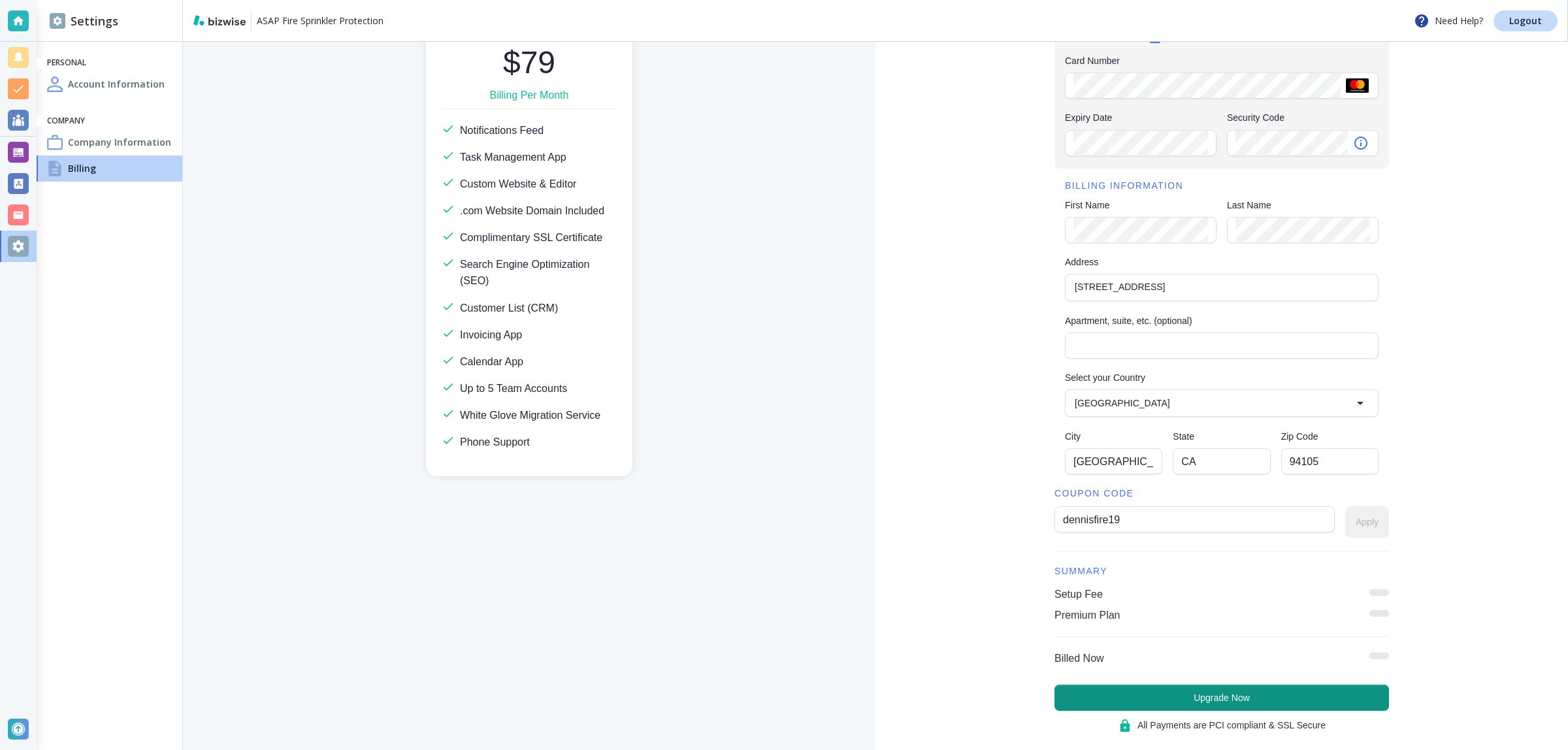
scroll to position [143, 0]
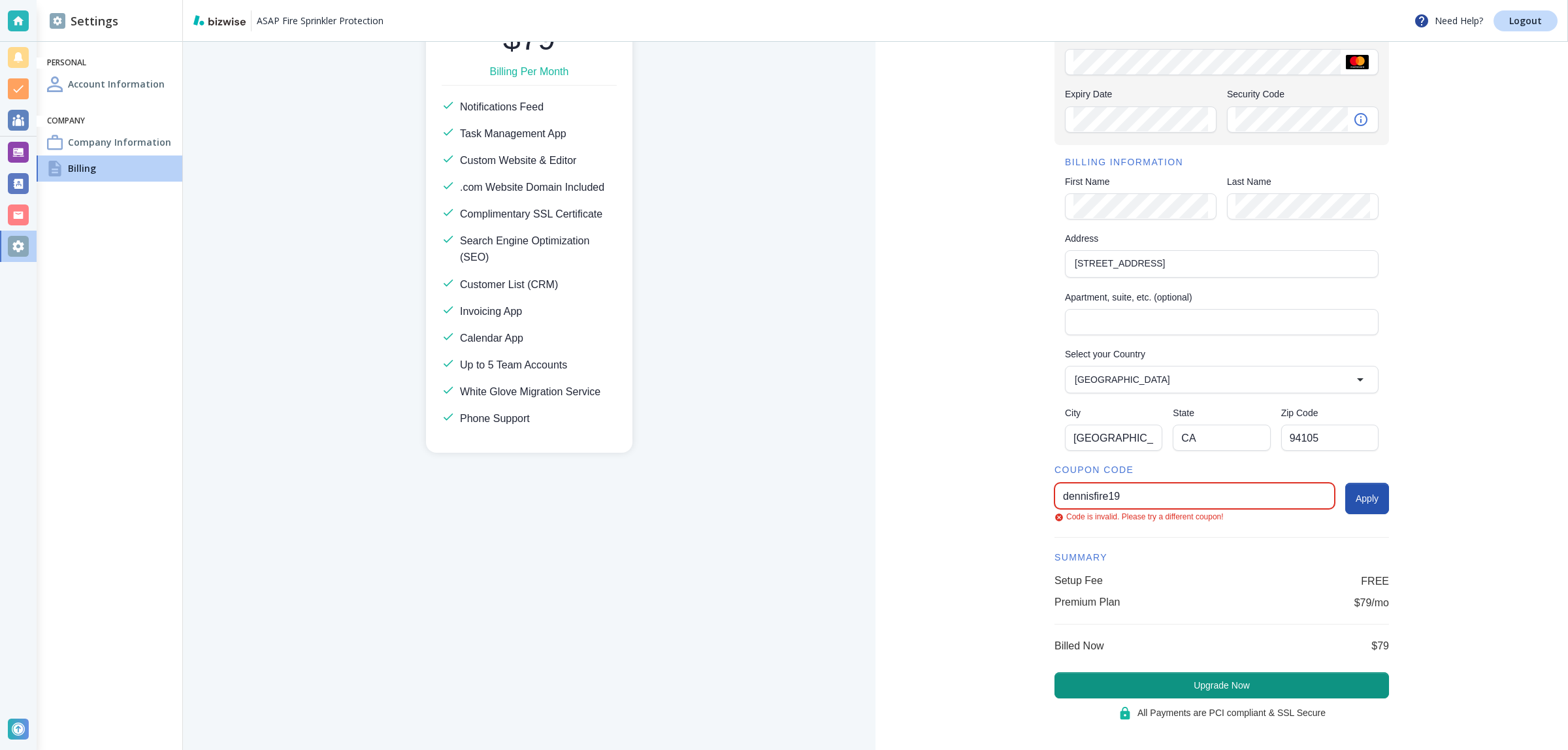
click at [1185, 500] on input "dennisfire19" at bounding box center [1195, 495] width 263 height 25
paste input "65"
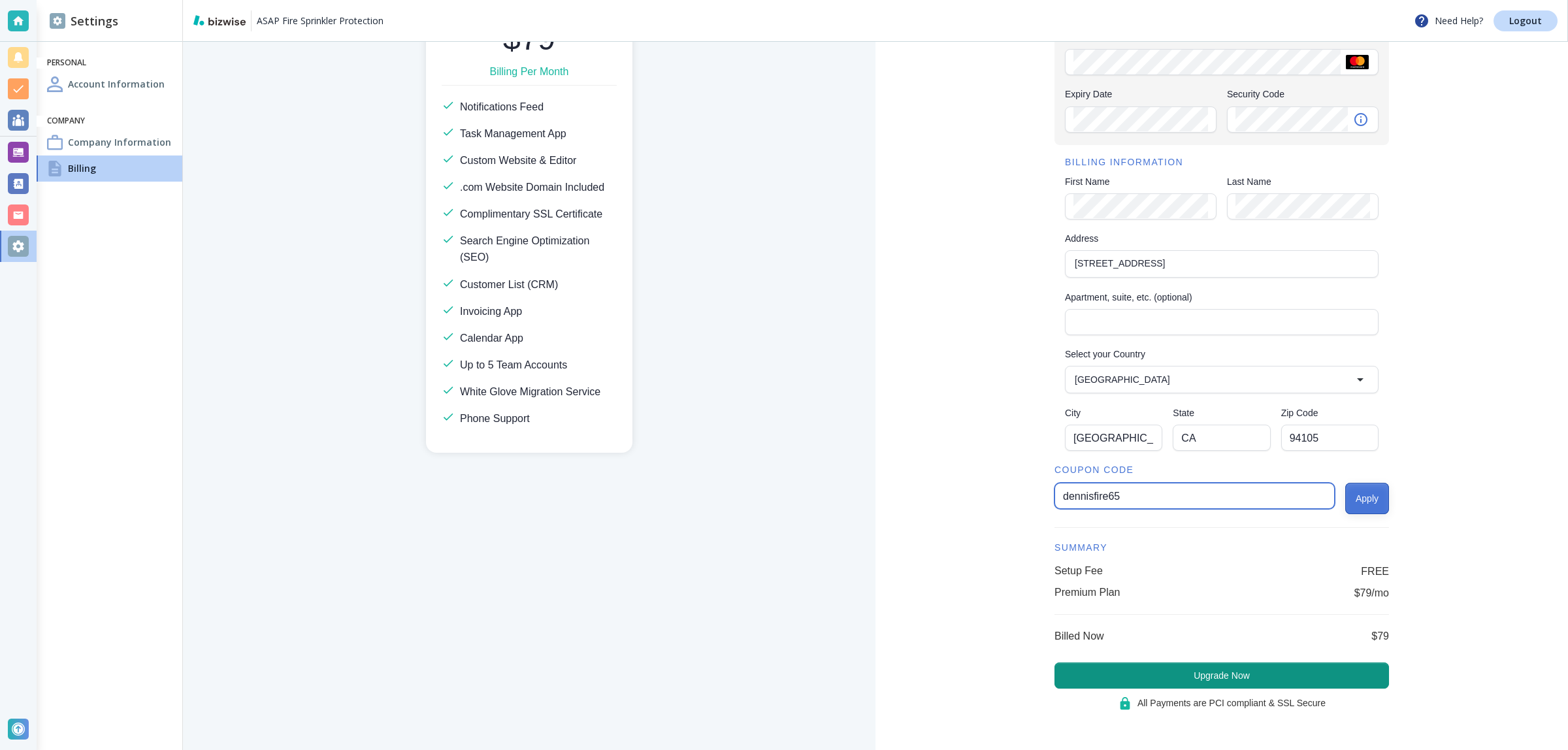
type input "dennisfire65"
click at [1349, 495] on button "Apply" at bounding box center [1367, 498] width 44 height 32
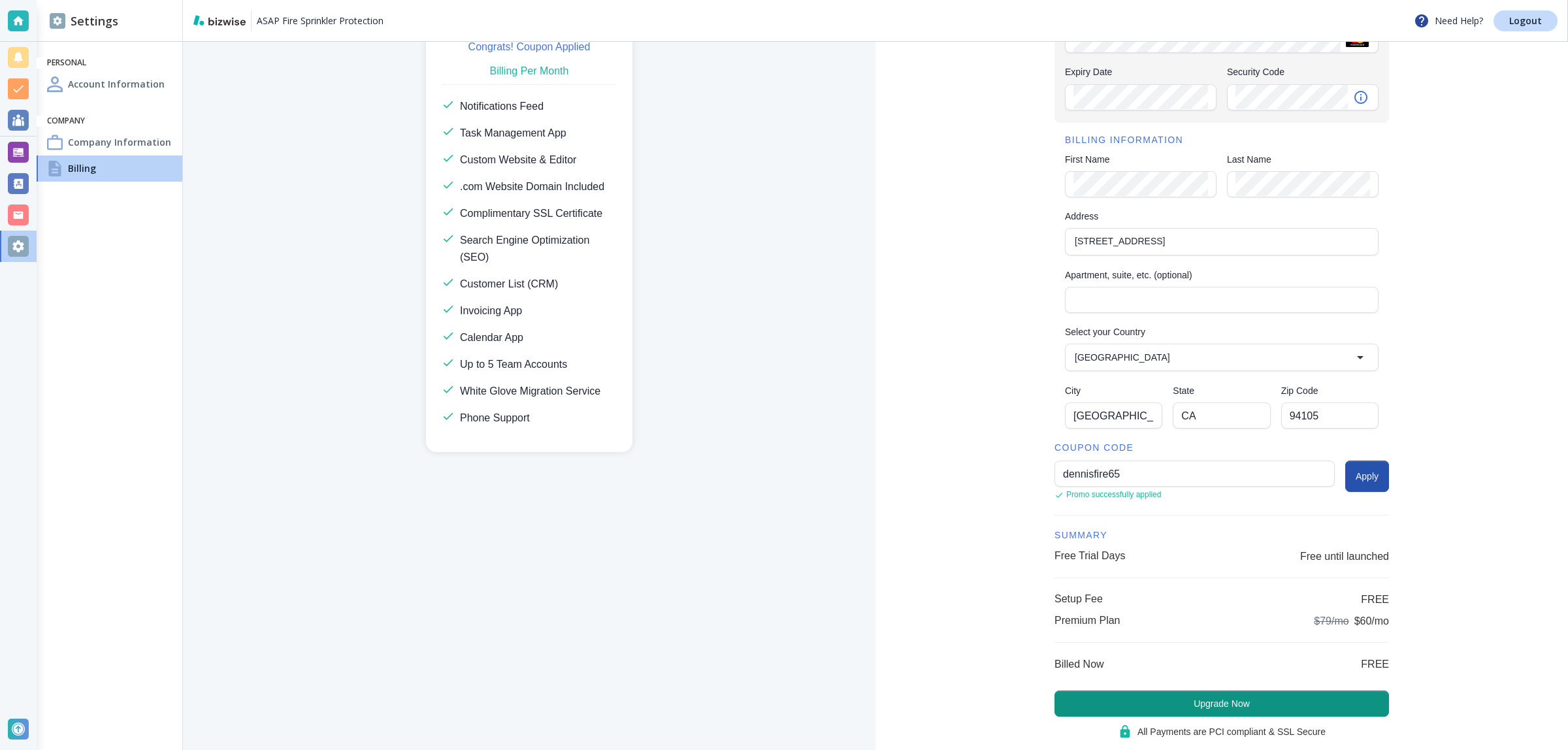
scroll to position [195, 0]
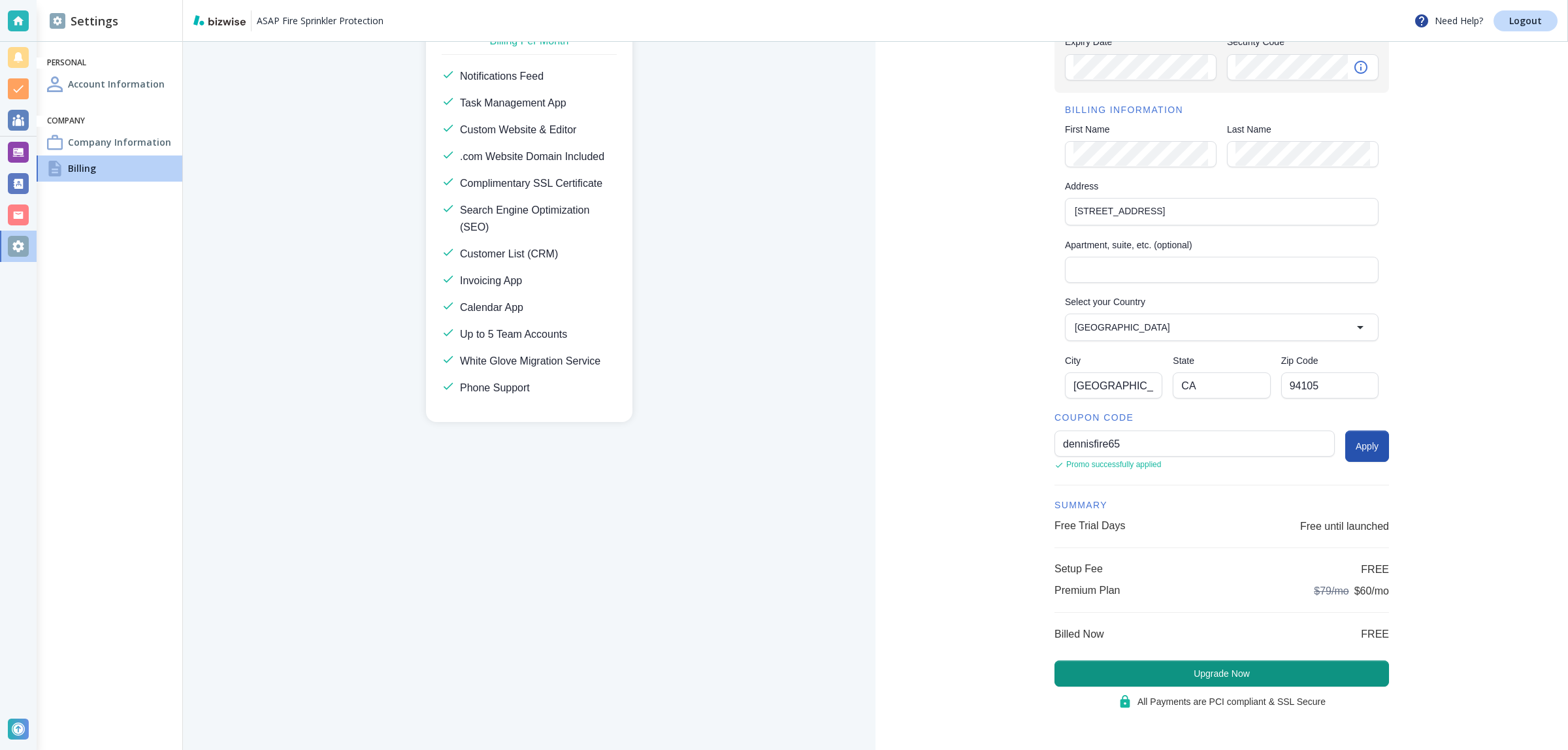
drag, startPoint x: 1209, startPoint y: 668, endPoint x: 997, endPoint y: 623, distance: 216.7
click at [997, 623] on div "Checkout Securely add your payment & billing information here CARD DETAILS Card…" at bounding box center [1221, 299] width 692 height 905
click at [1155, 661] on button "Upgrade Now" at bounding box center [1222, 674] width 335 height 26
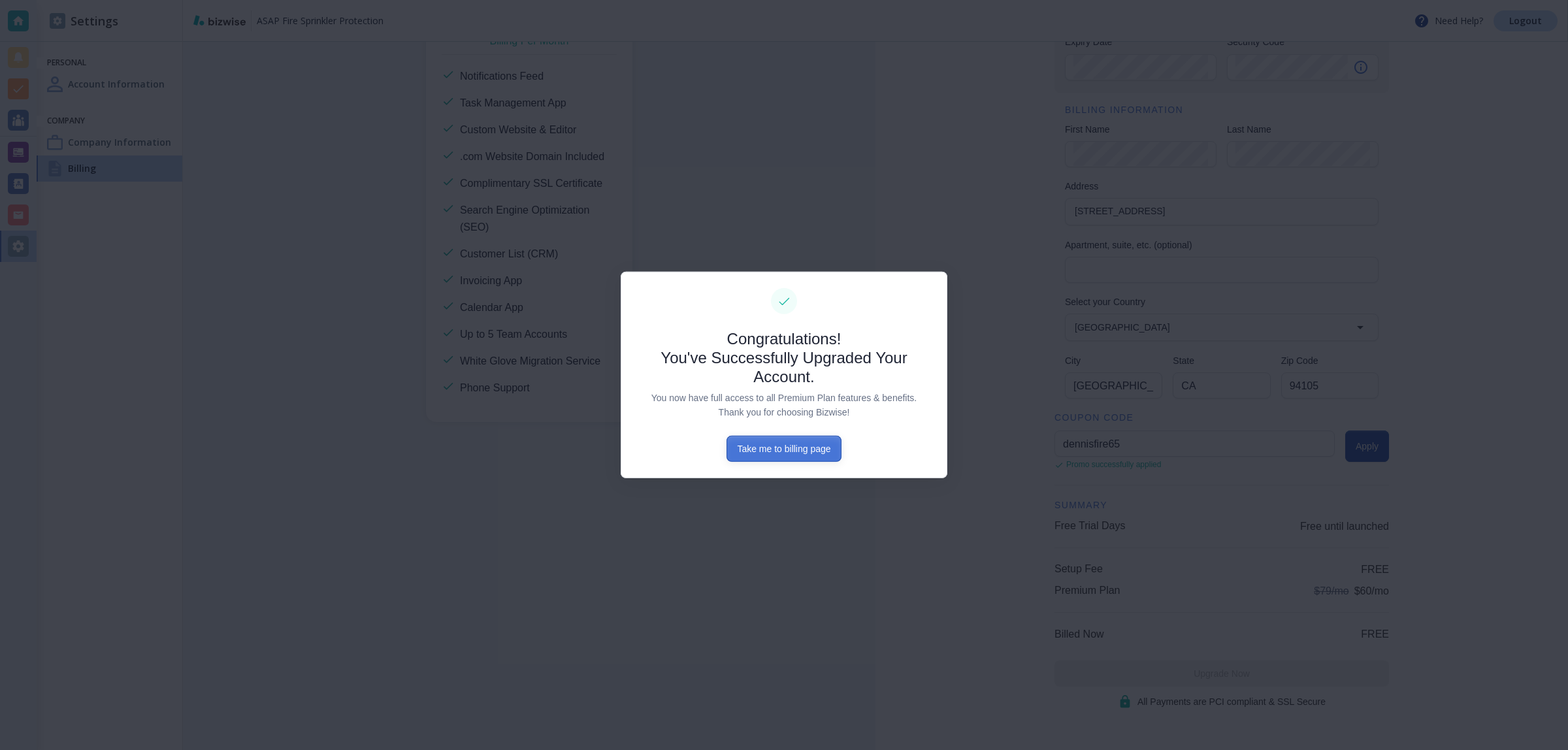
click at [828, 448] on button "Take me to billing page" at bounding box center [783, 449] width 114 height 26
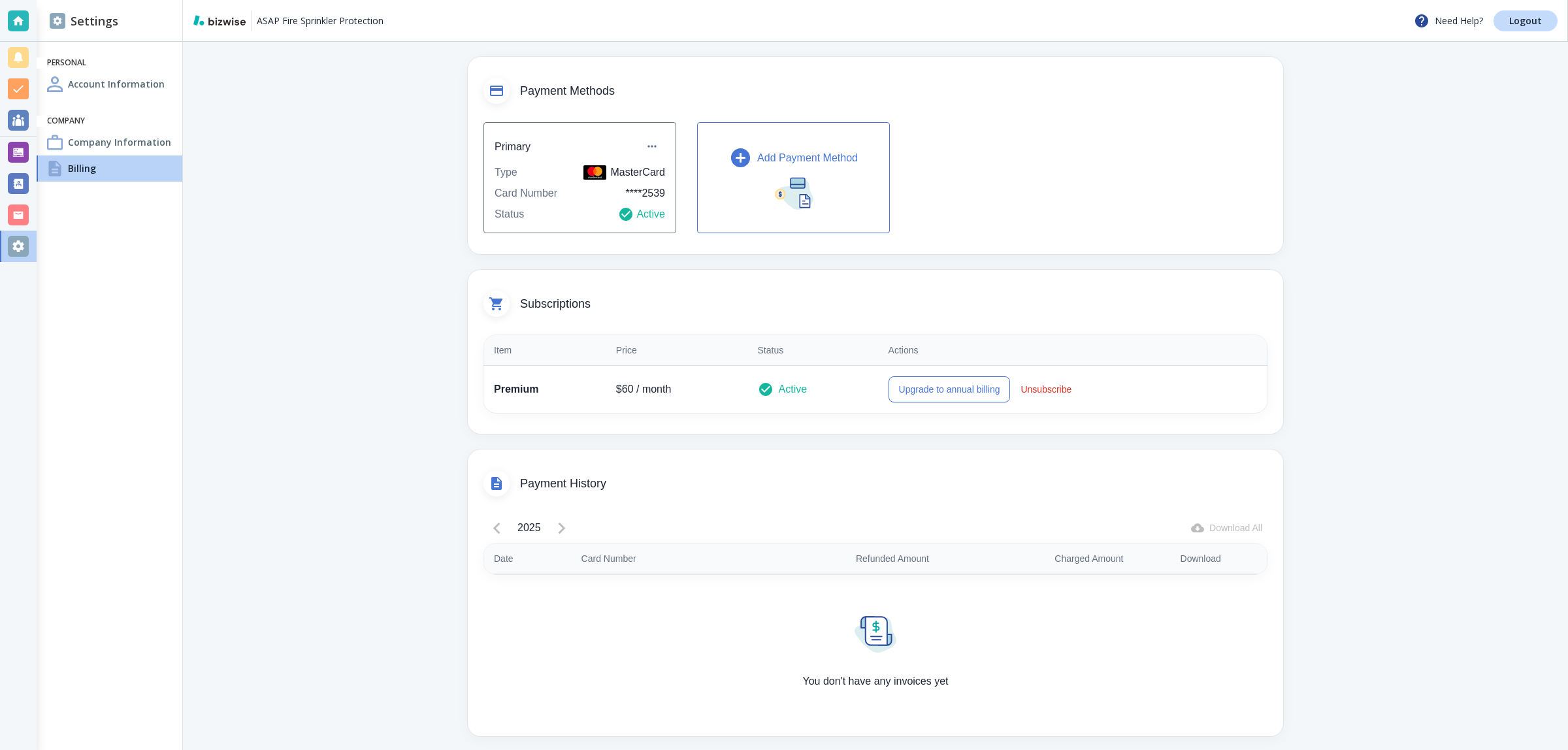
scroll to position [68, 0]
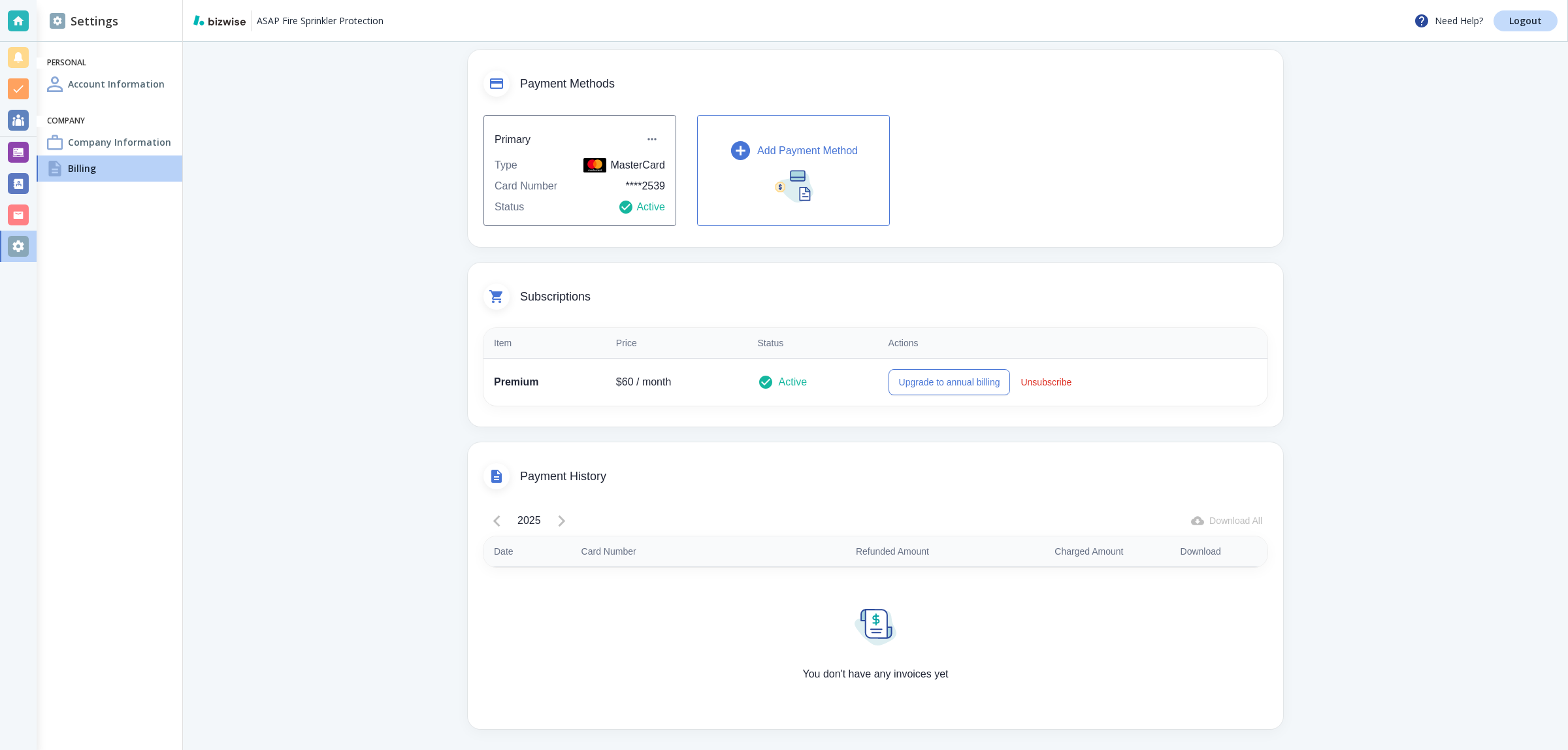
click at [100, 149] on h4 "Company Information" at bounding box center [120, 143] width 103 height 14
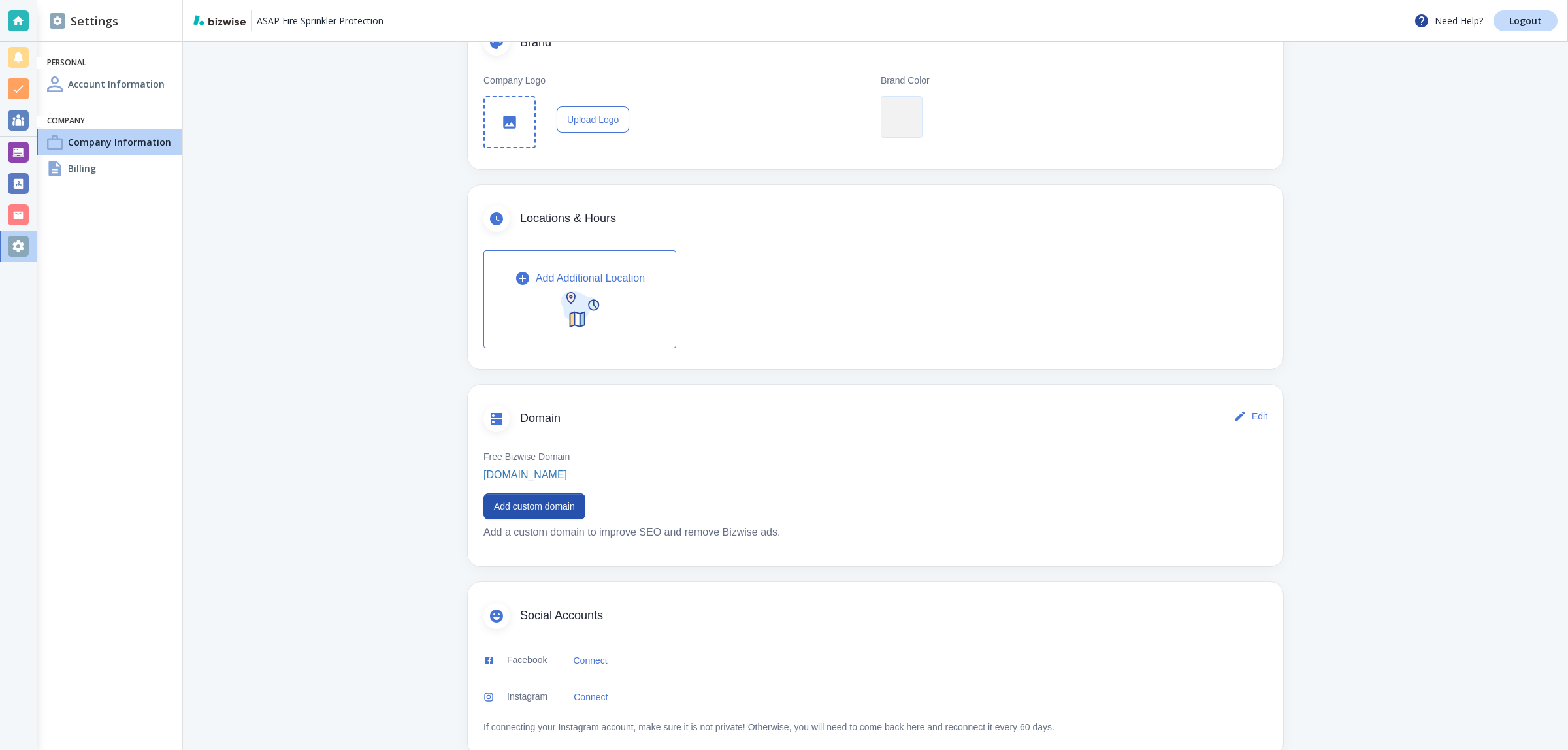
scroll to position [308, 0]
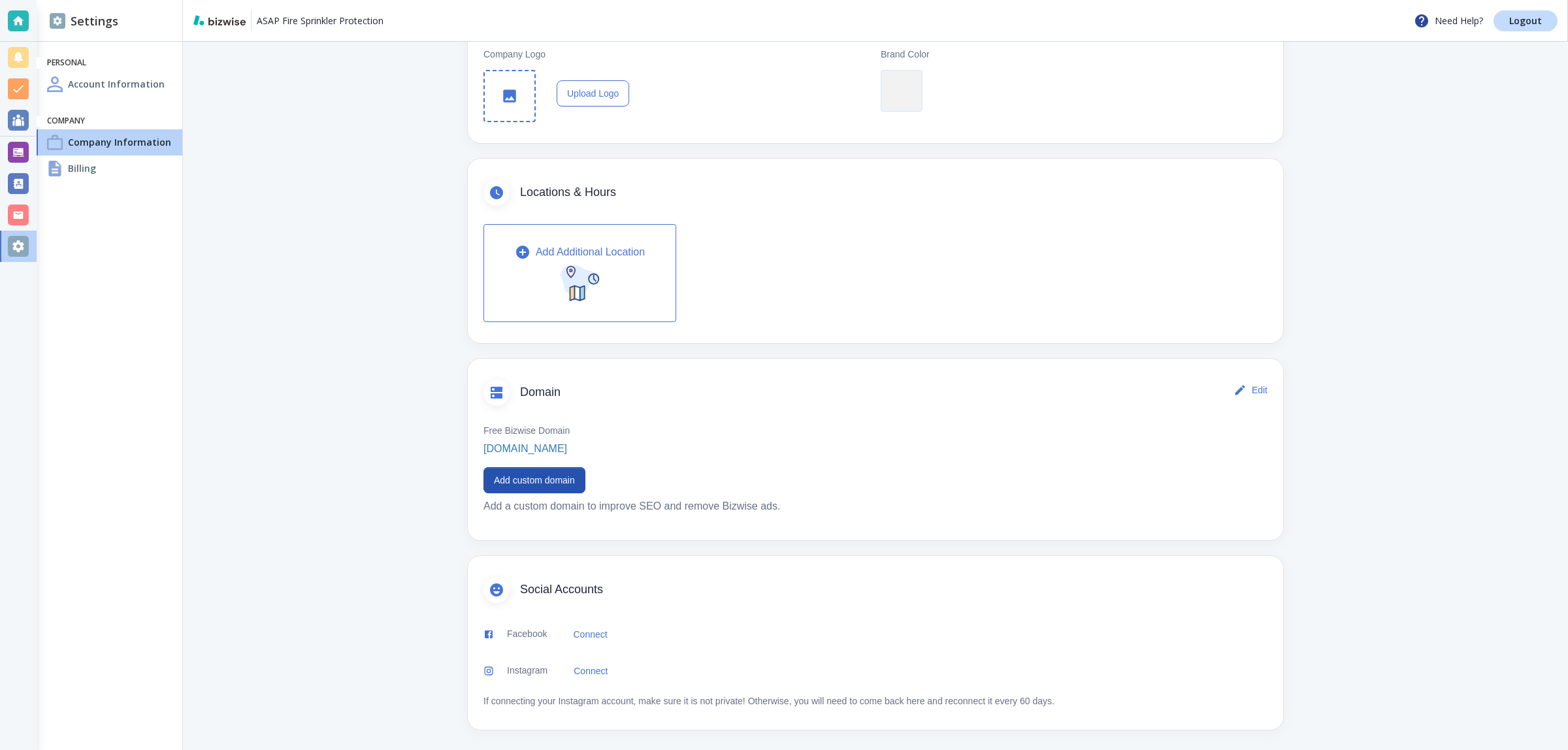
drag, startPoint x: 546, startPoint y: 488, endPoint x: 654, endPoint y: 478, distance: 108.5
click at [654, 478] on div "Free Bizwise Domain [DOMAIN_NAME] Add custom domain Add a custom domain to impr…" at bounding box center [875, 468] width 815 height 114
click at [558, 484] on button "Add custom domain" at bounding box center [534, 481] width 102 height 26
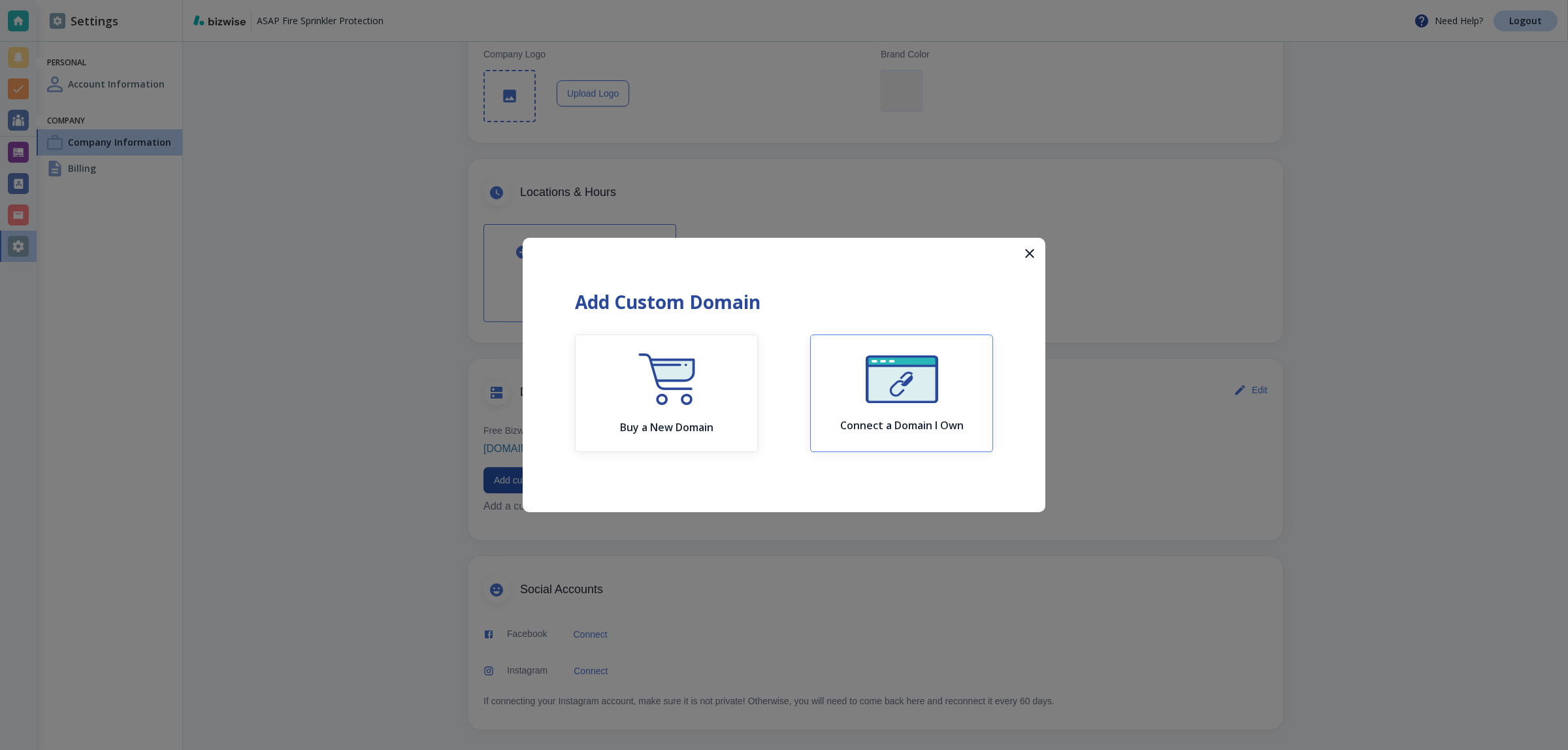
click at [956, 402] on div "Connect a Domain I Own" at bounding box center [901, 393] width 124 height 76
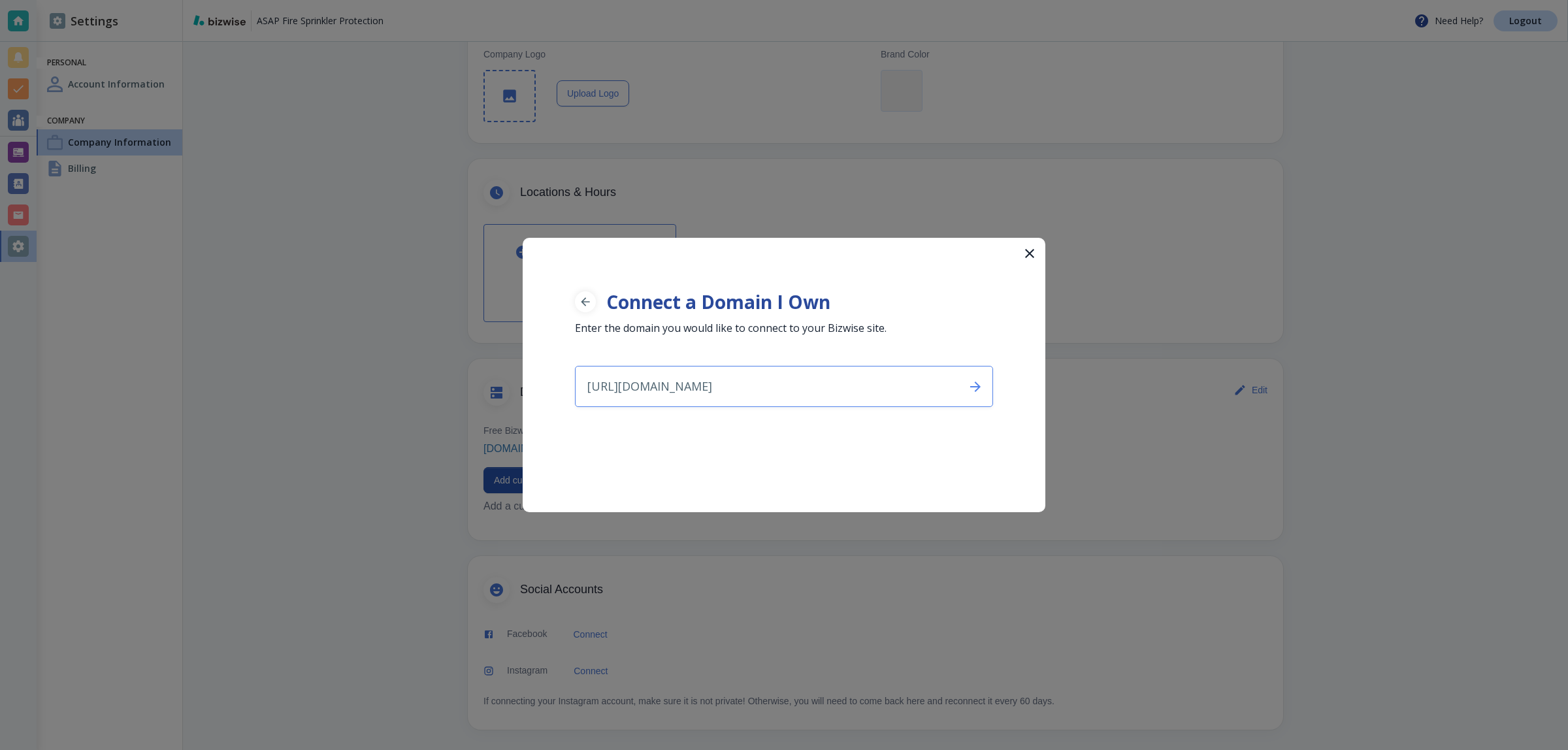
drag, startPoint x: 625, startPoint y: 393, endPoint x: 517, endPoint y: 387, distance: 108.2
click at [517, 387] on div "Connect a Domain I Own Enter the domain you would like to connect to your Bizwi…" at bounding box center [784, 375] width 1568 height 750
type input "[DOMAIN_NAME]"
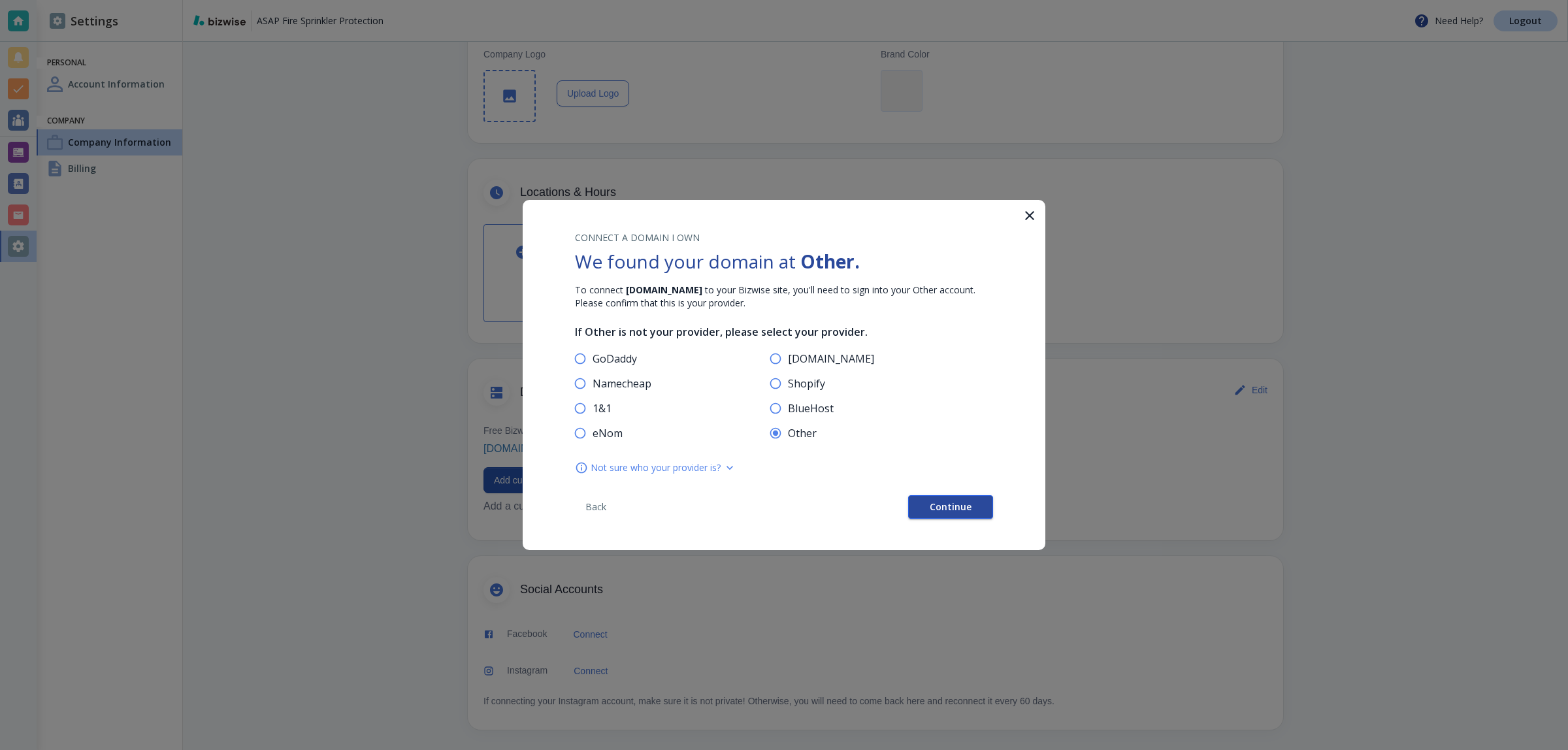
click at [942, 503] on span "Continue" at bounding box center [951, 506] width 42 height 9
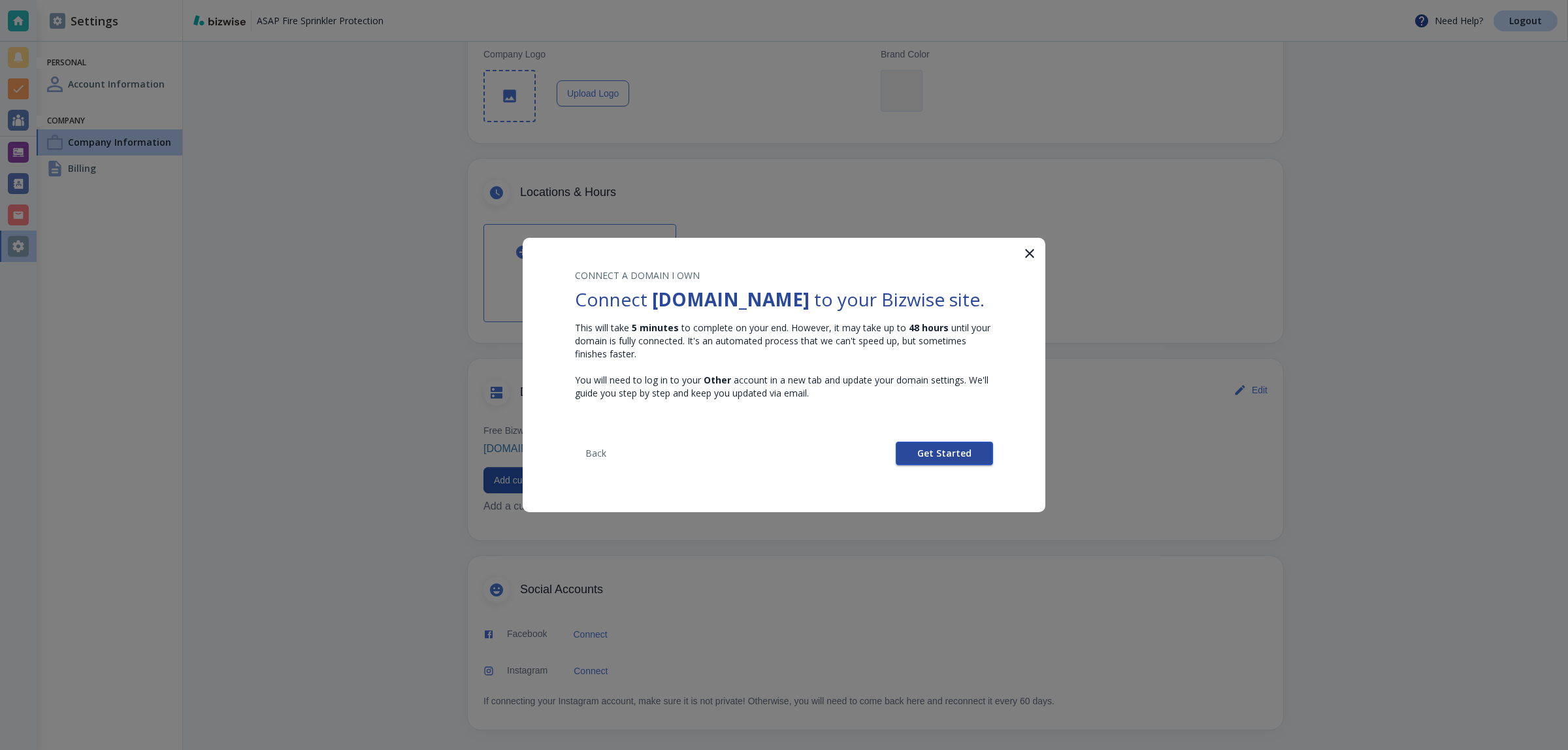
click at [940, 458] on span "Get Started" at bounding box center [944, 453] width 54 height 9
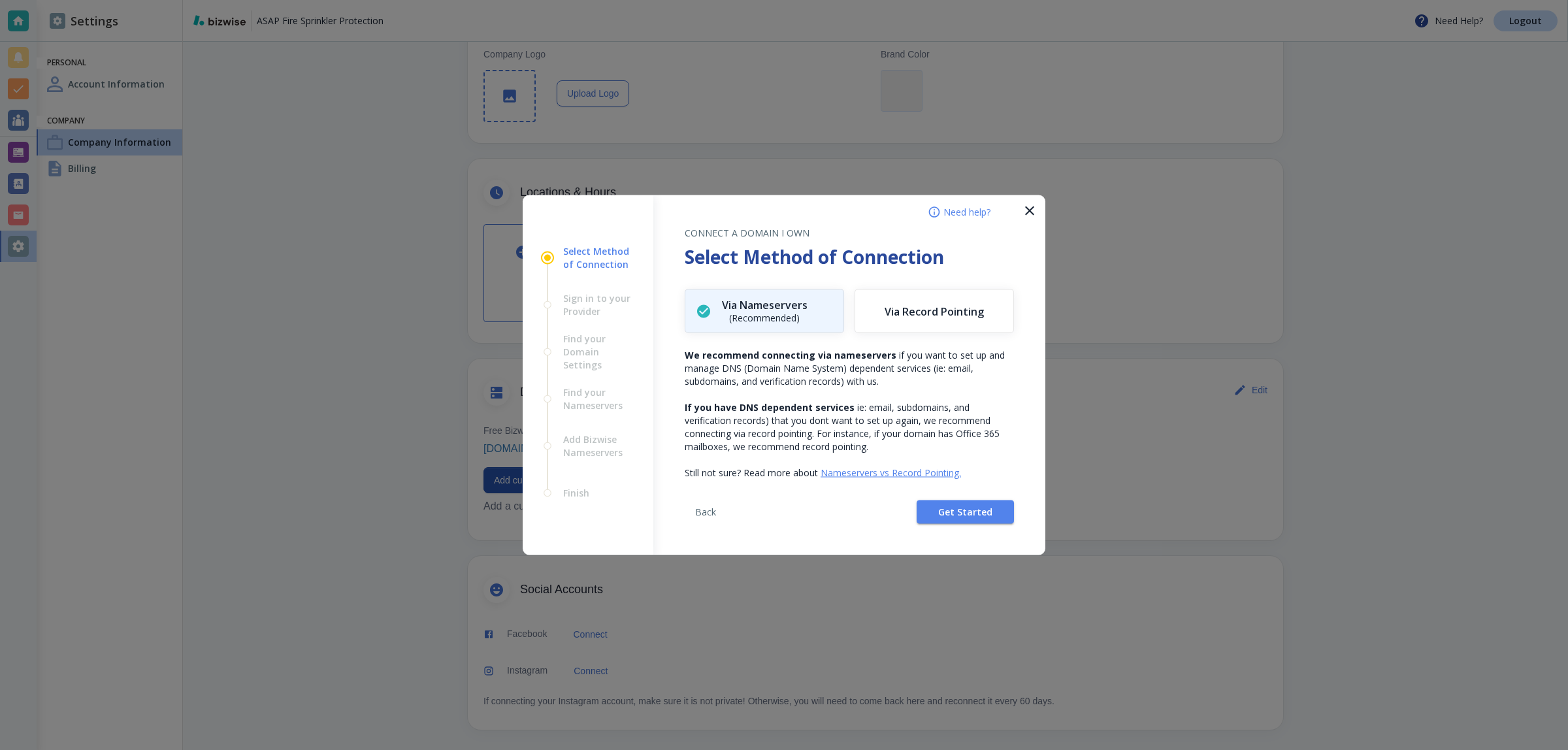
click at [949, 498] on div "Back Get Started" at bounding box center [849, 517] width 329 height 76
click at [954, 504] on button "Get Started" at bounding box center [965, 512] width 97 height 24
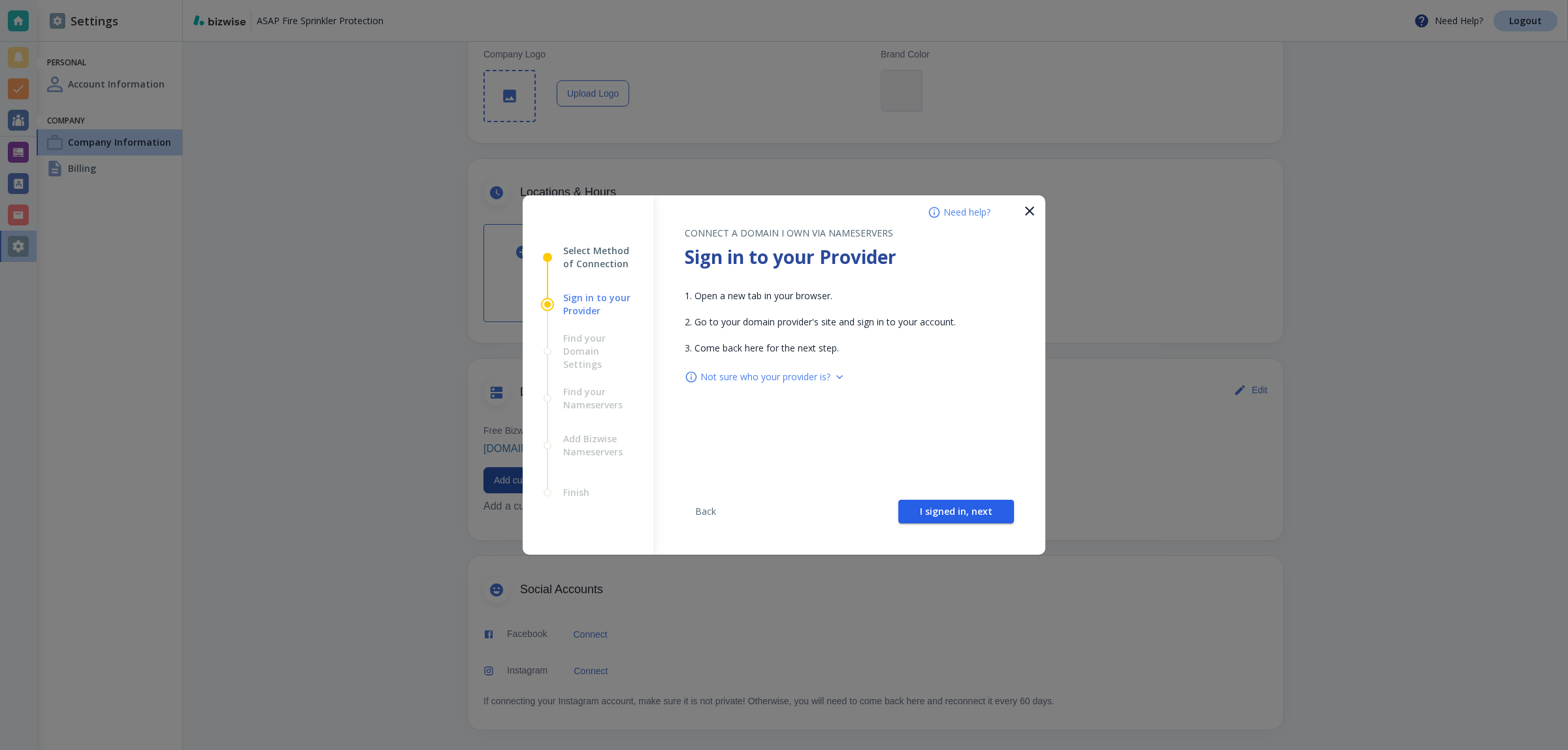
click at [954, 507] on span "I signed in, next" at bounding box center [956, 511] width 72 height 9
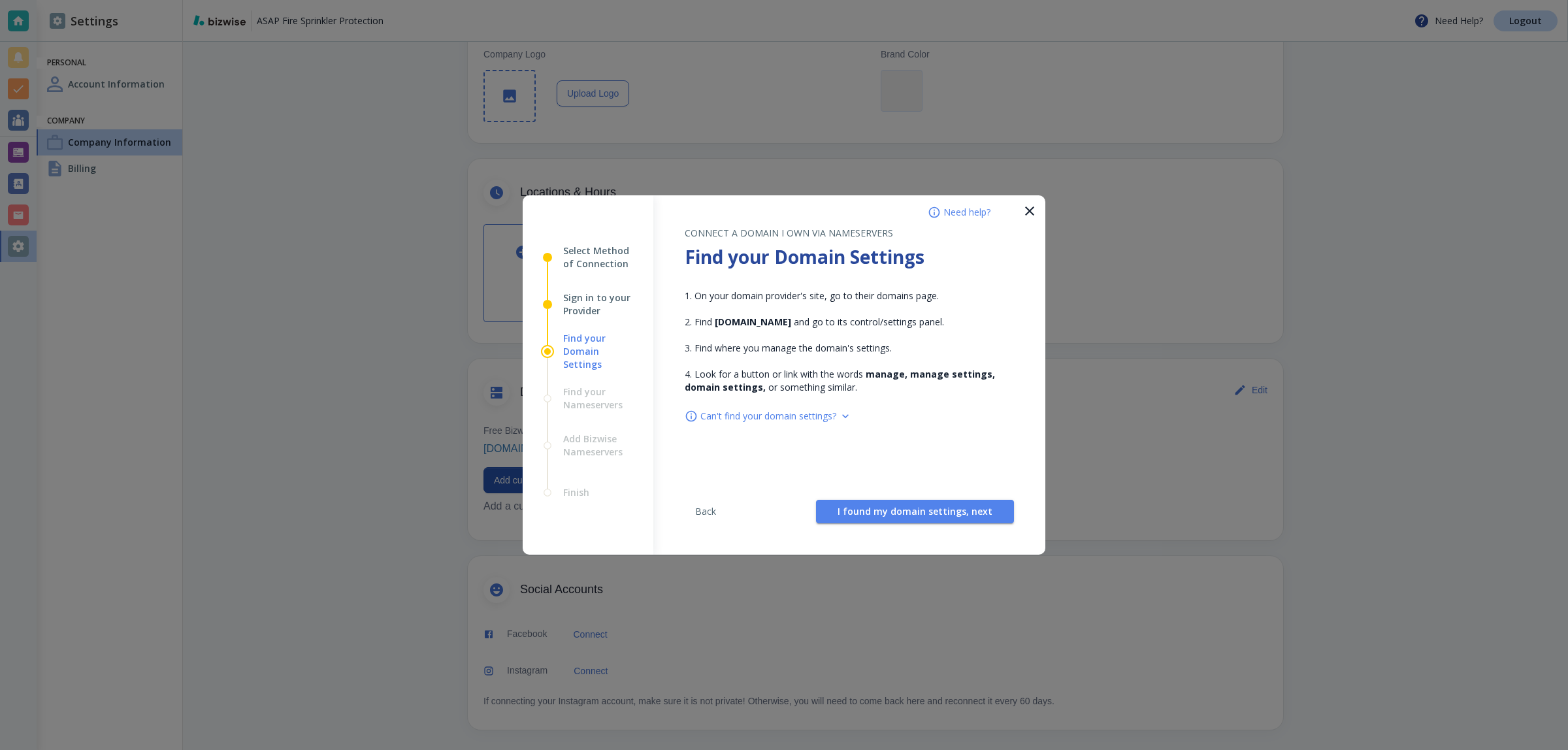
click at [954, 507] on span "I found my domain settings, next" at bounding box center [915, 511] width 155 height 9
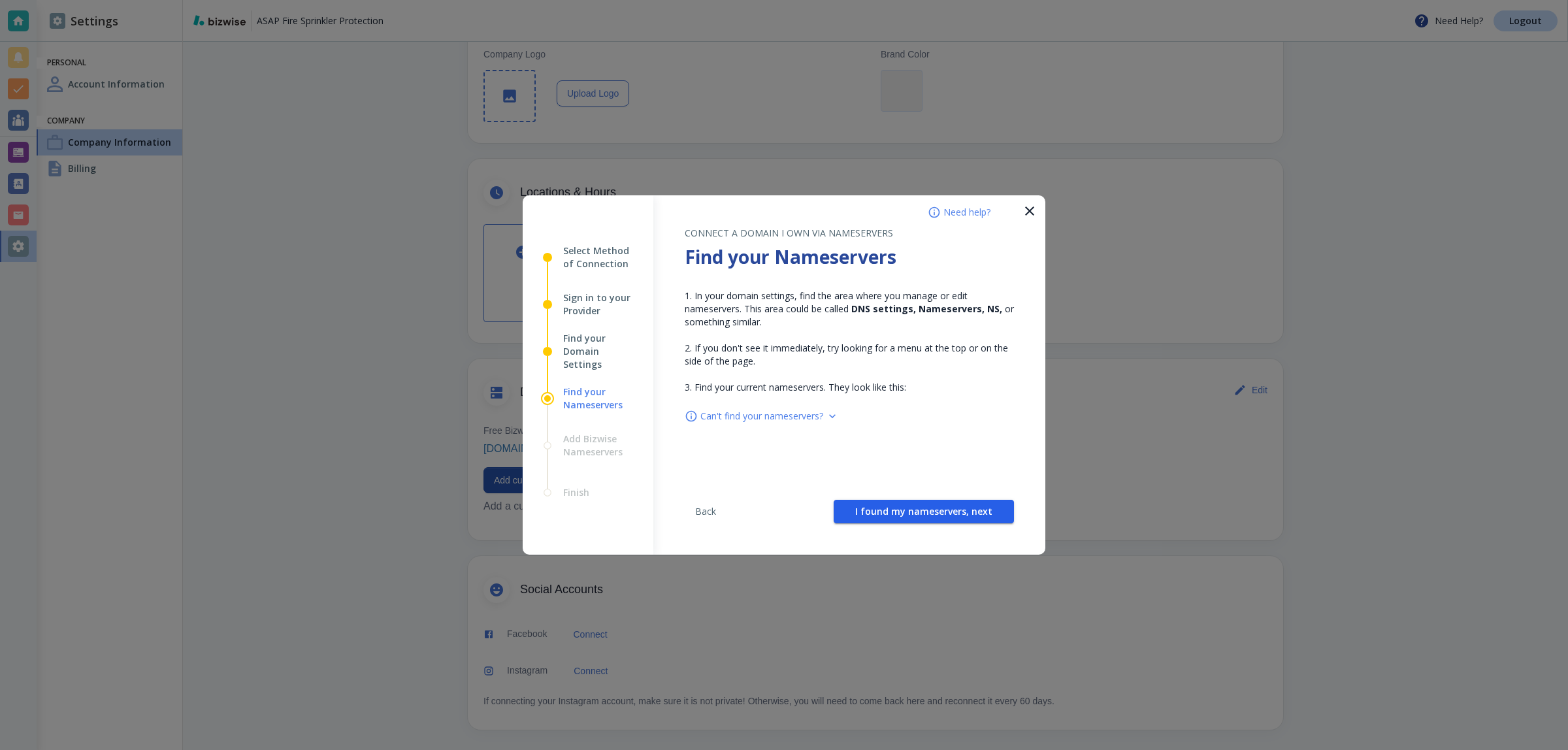
click at [954, 507] on span "I found my nameservers, next" at bounding box center [923, 511] width 138 height 9
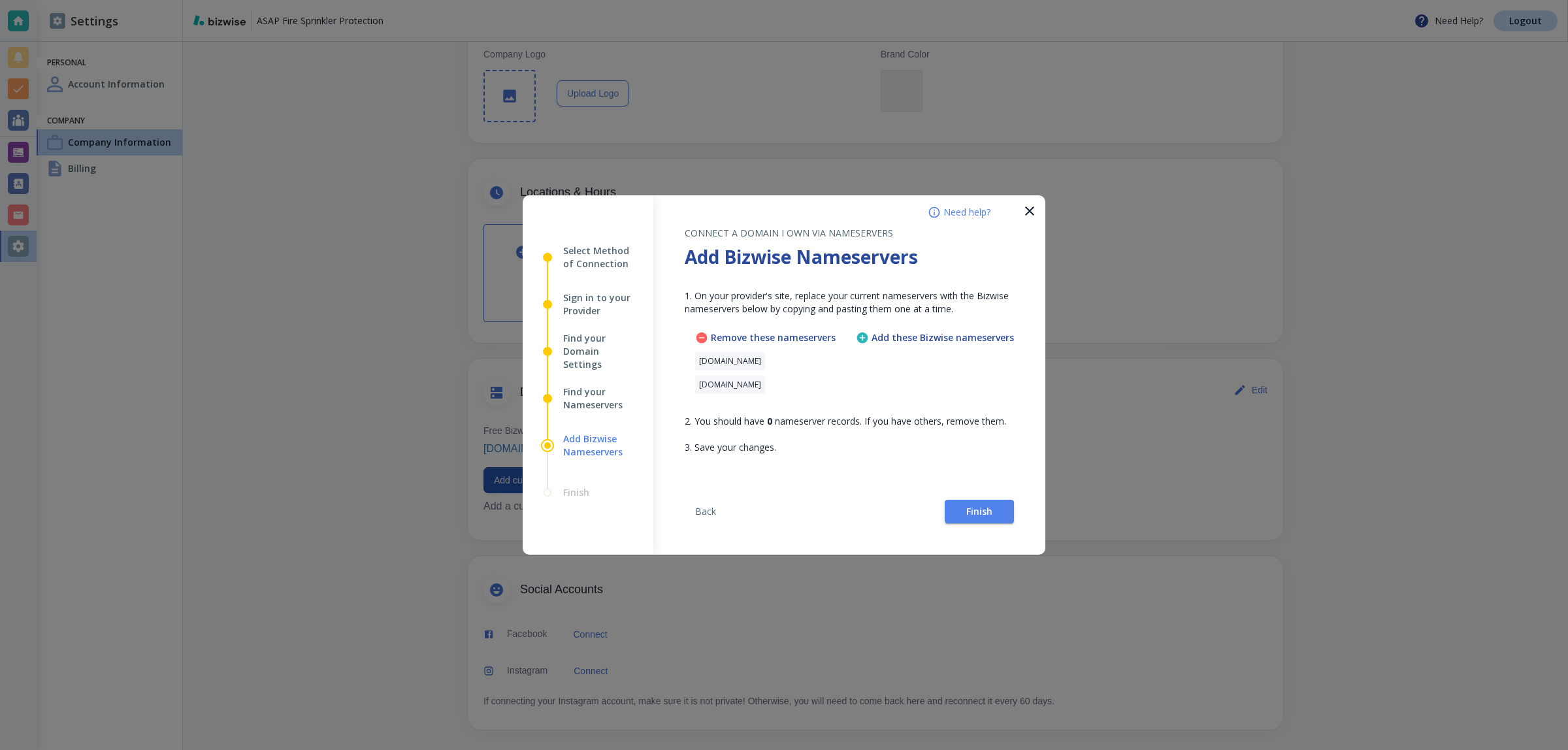
click at [875, 341] on h4 "Add these Bizwise nameservers" at bounding box center [943, 338] width 143 height 12
click at [720, 510] on span "Back" at bounding box center [706, 511] width 32 height 9
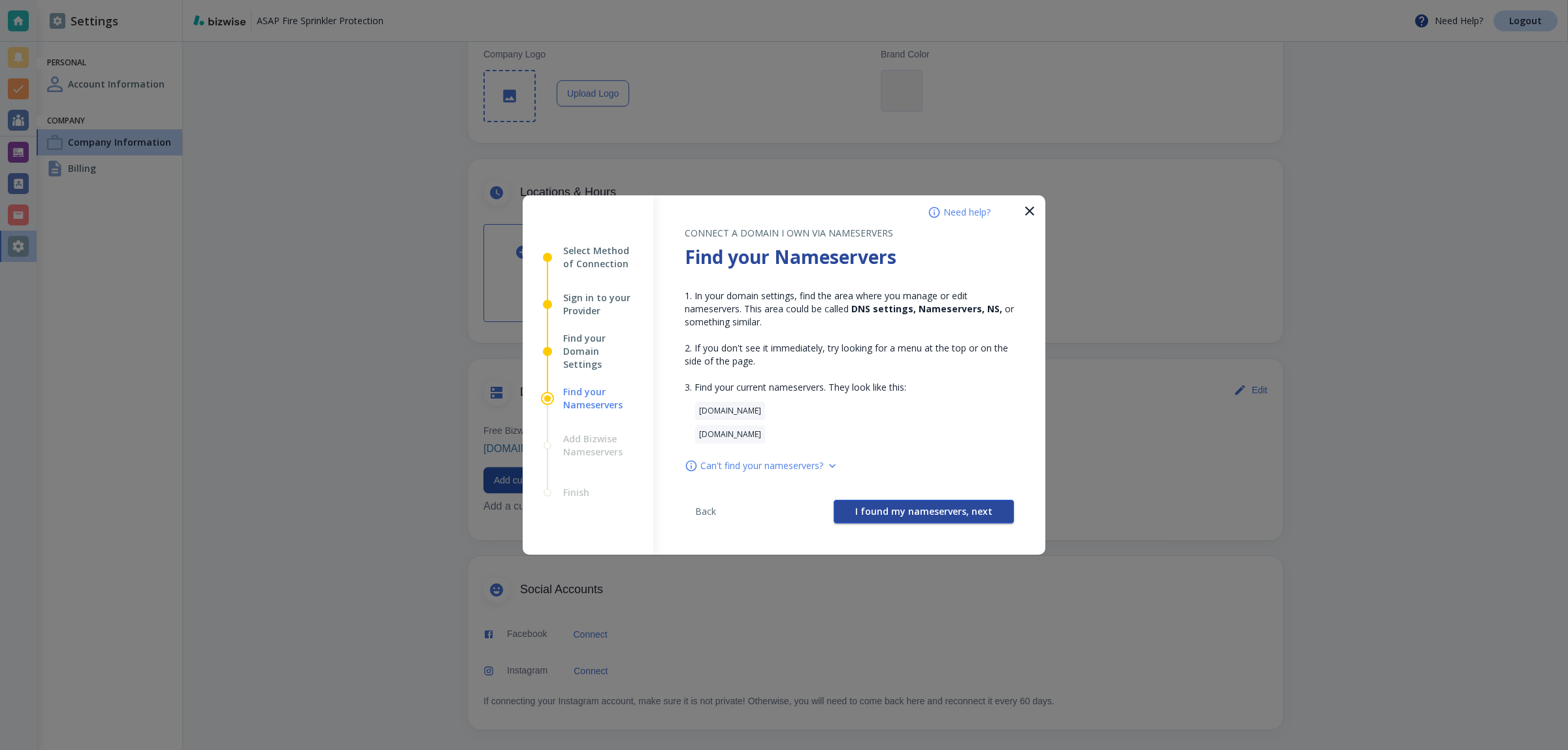
click at [971, 514] on span "I found my nameservers, next" at bounding box center [923, 511] width 138 height 9
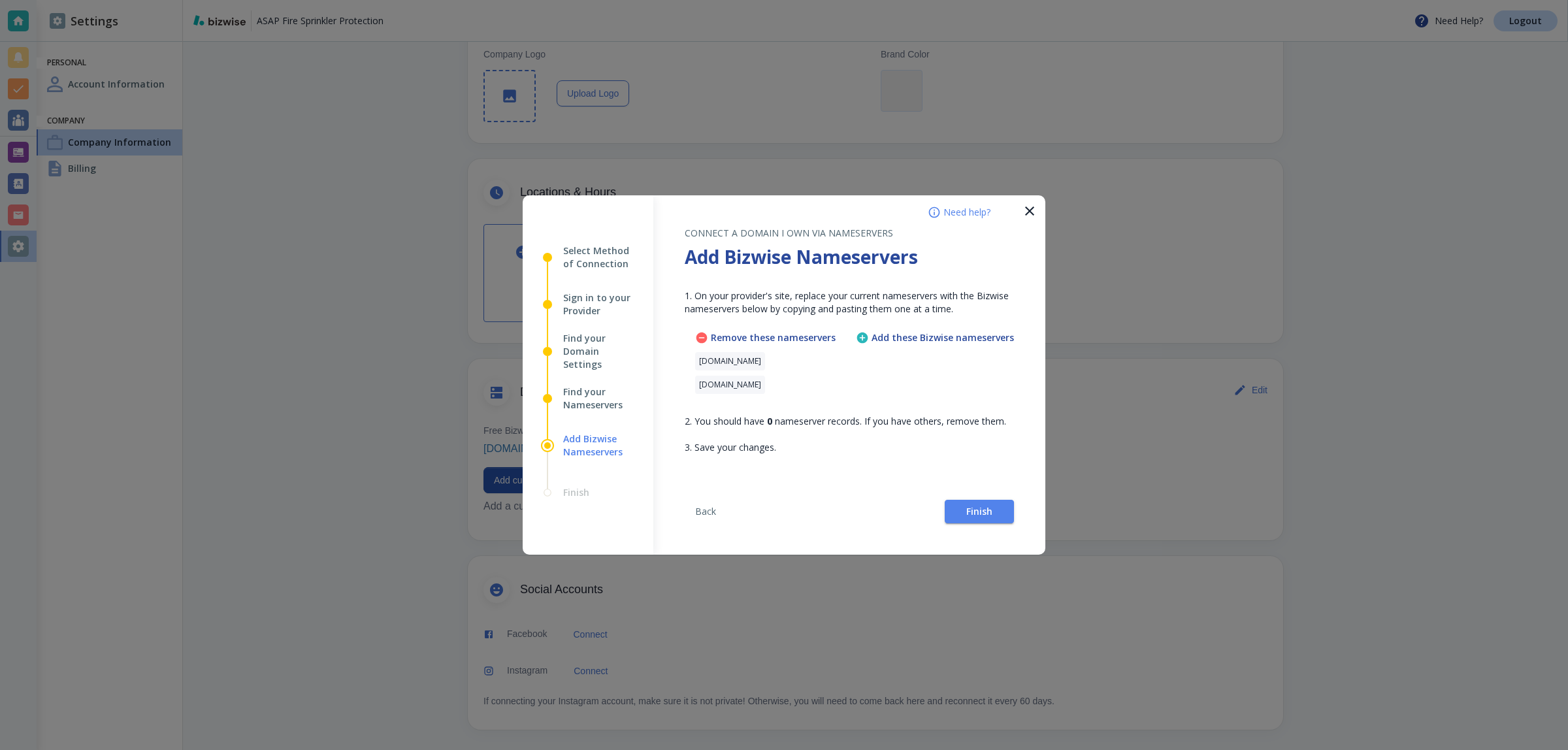
click at [870, 353] on div "Add these Bizwise nameservers" at bounding box center [935, 365] width 158 height 68
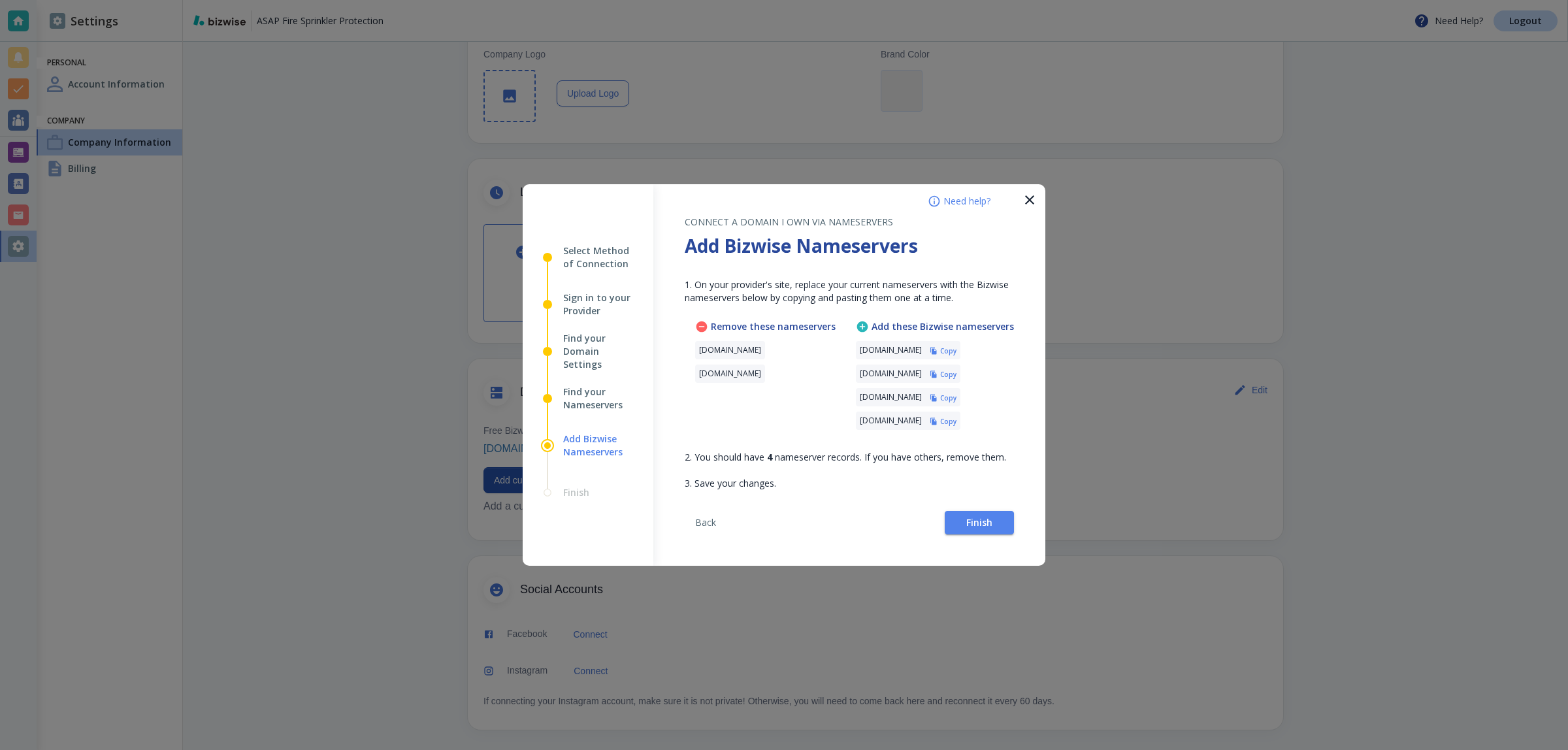
click at [957, 349] on h6 "Copy" at bounding box center [948, 351] width 16 height 9
click at [961, 521] on button "Finish" at bounding box center [980, 523] width 69 height 24
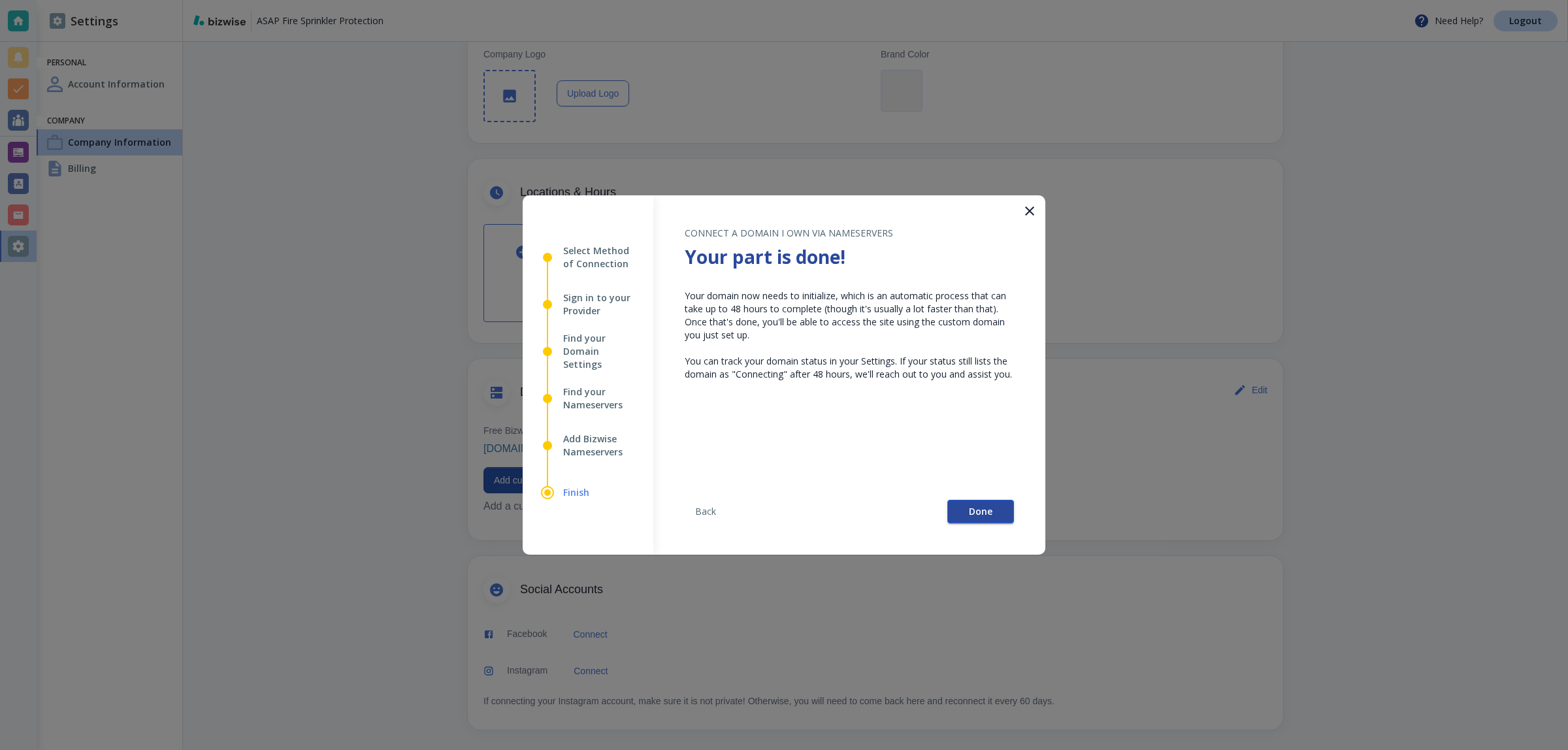
click at [987, 521] on button "Done" at bounding box center [980, 512] width 66 height 24
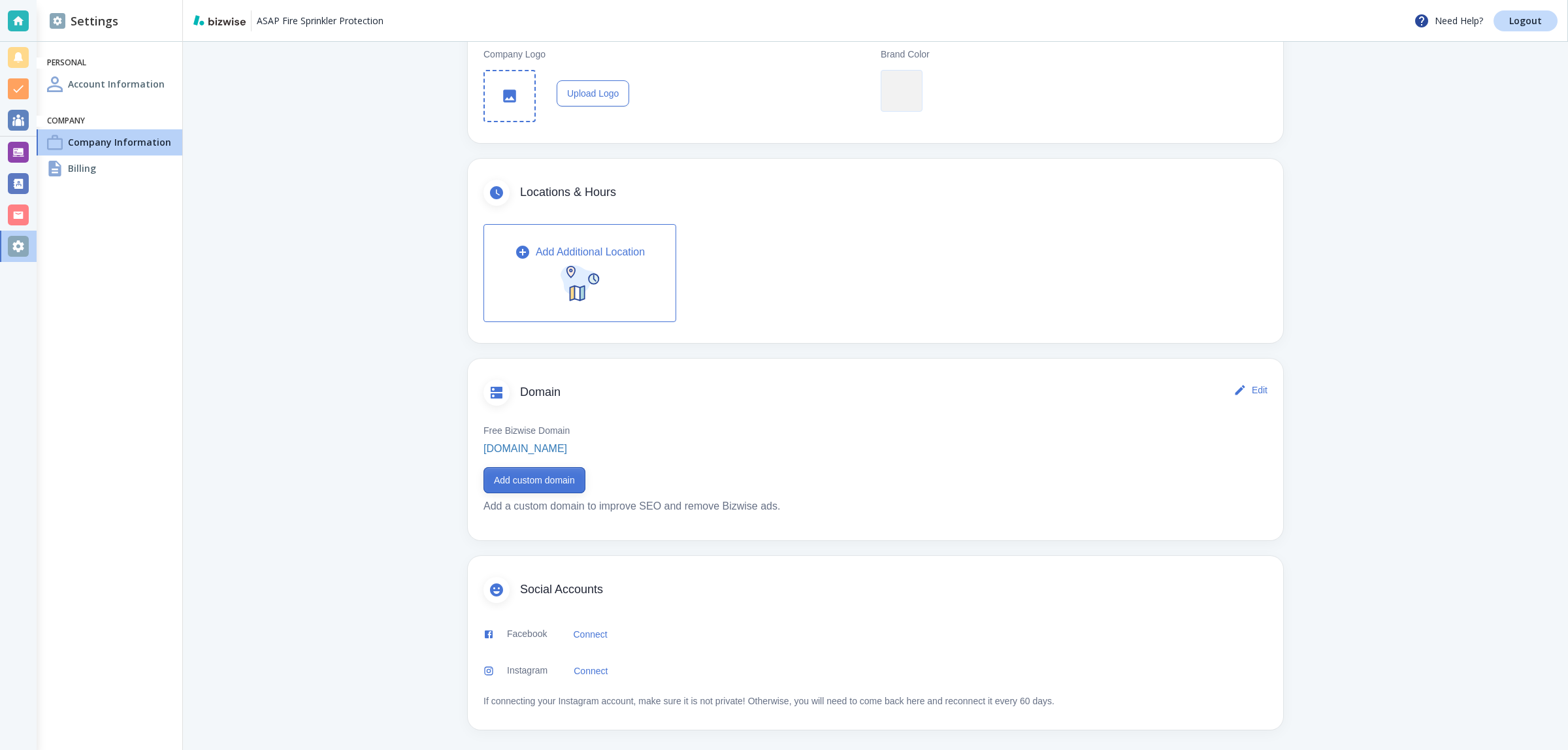
click at [564, 472] on button "Add custom domain" at bounding box center [534, 481] width 102 height 26
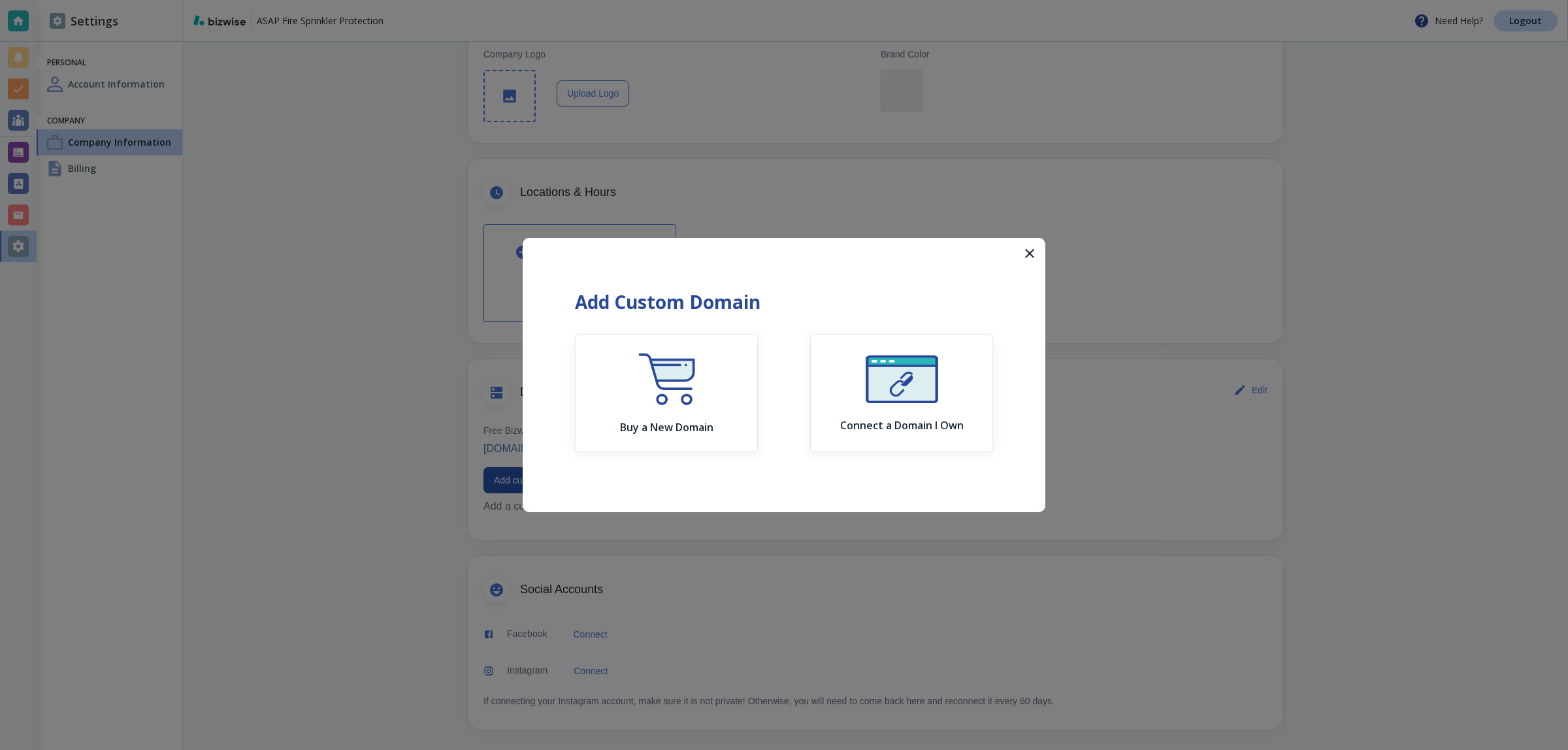
click at [1032, 247] on icon "button" at bounding box center [1030, 254] width 16 height 16
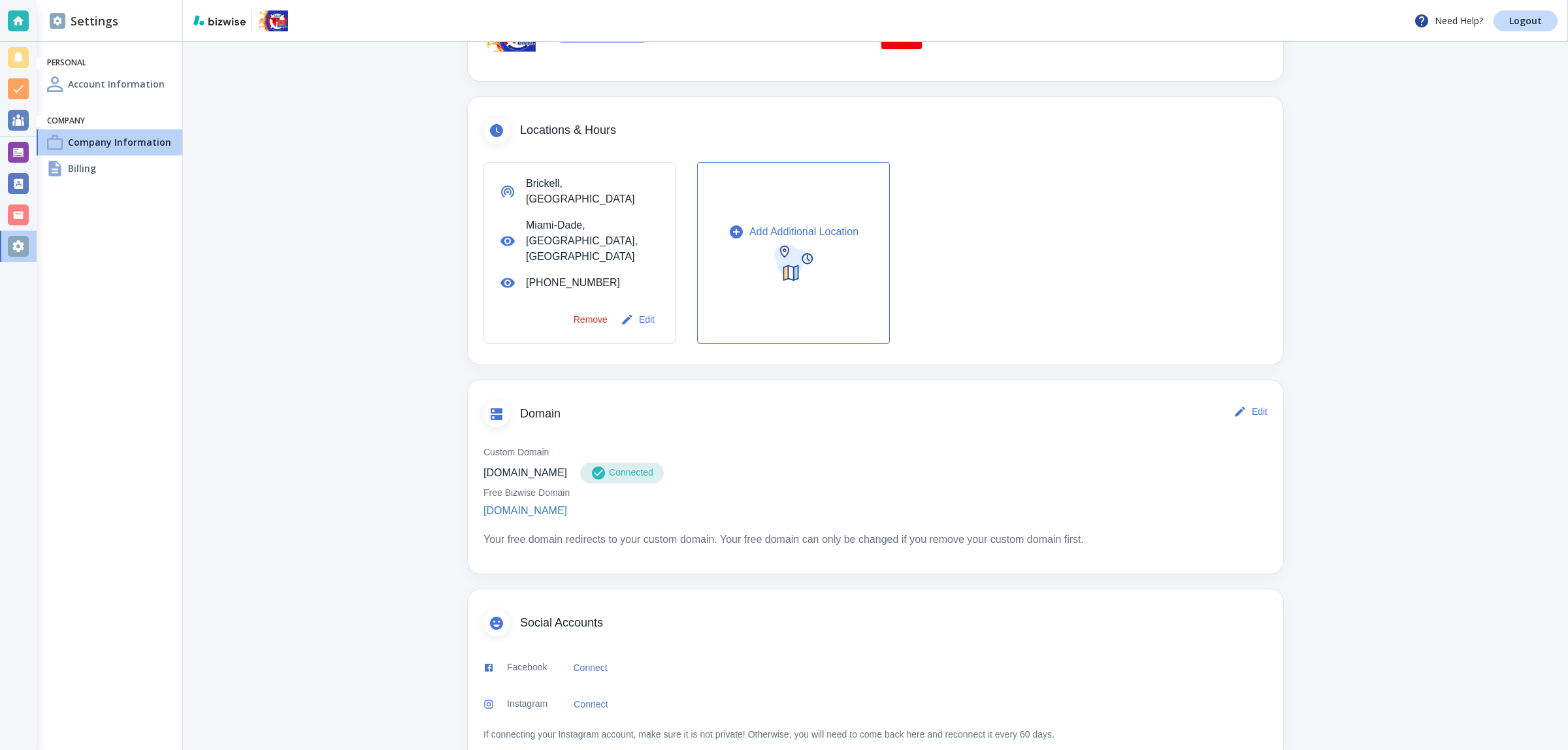
scroll to position [372, 0]
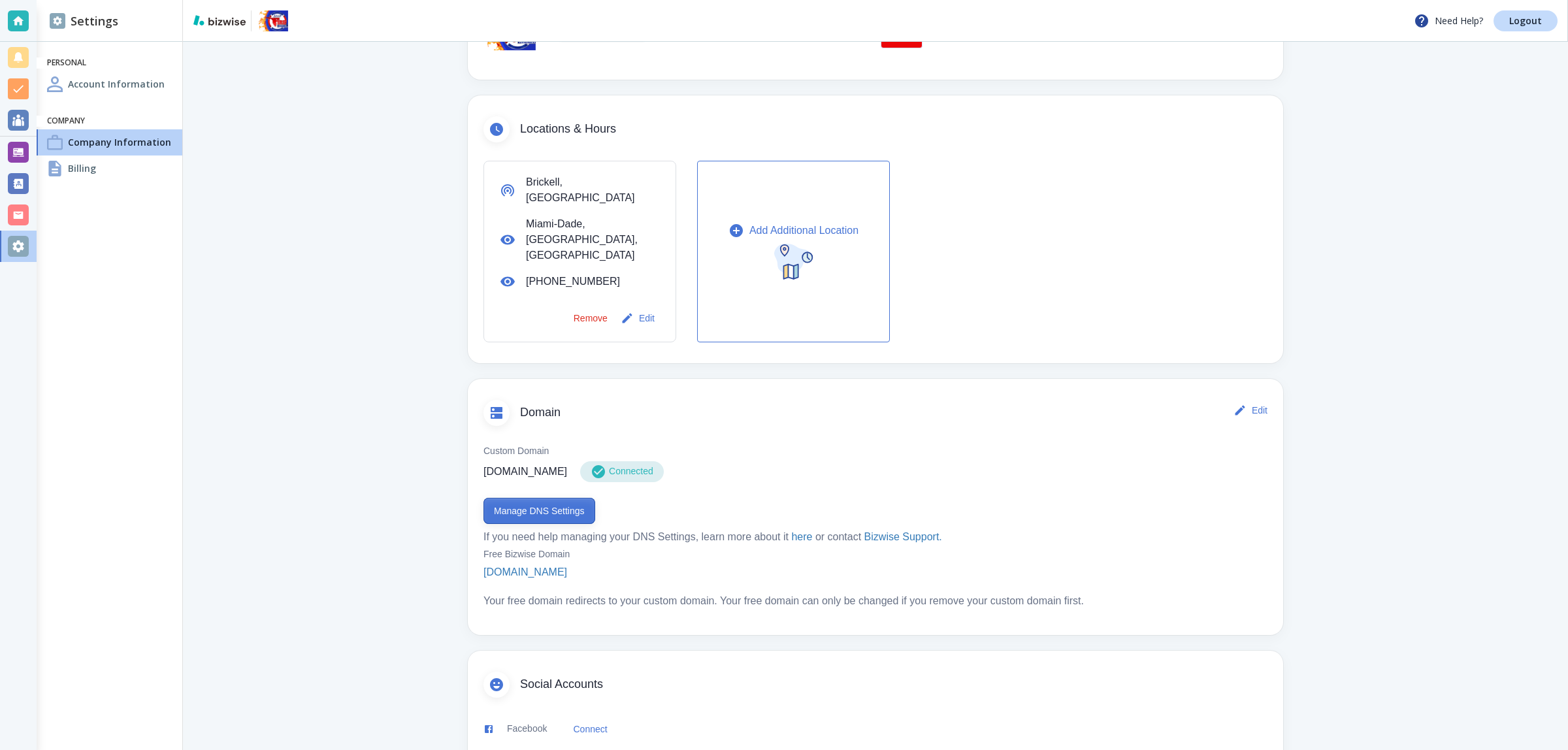
click at [548, 498] on button "Manage DNS Settings" at bounding box center [539, 511] width 112 height 26
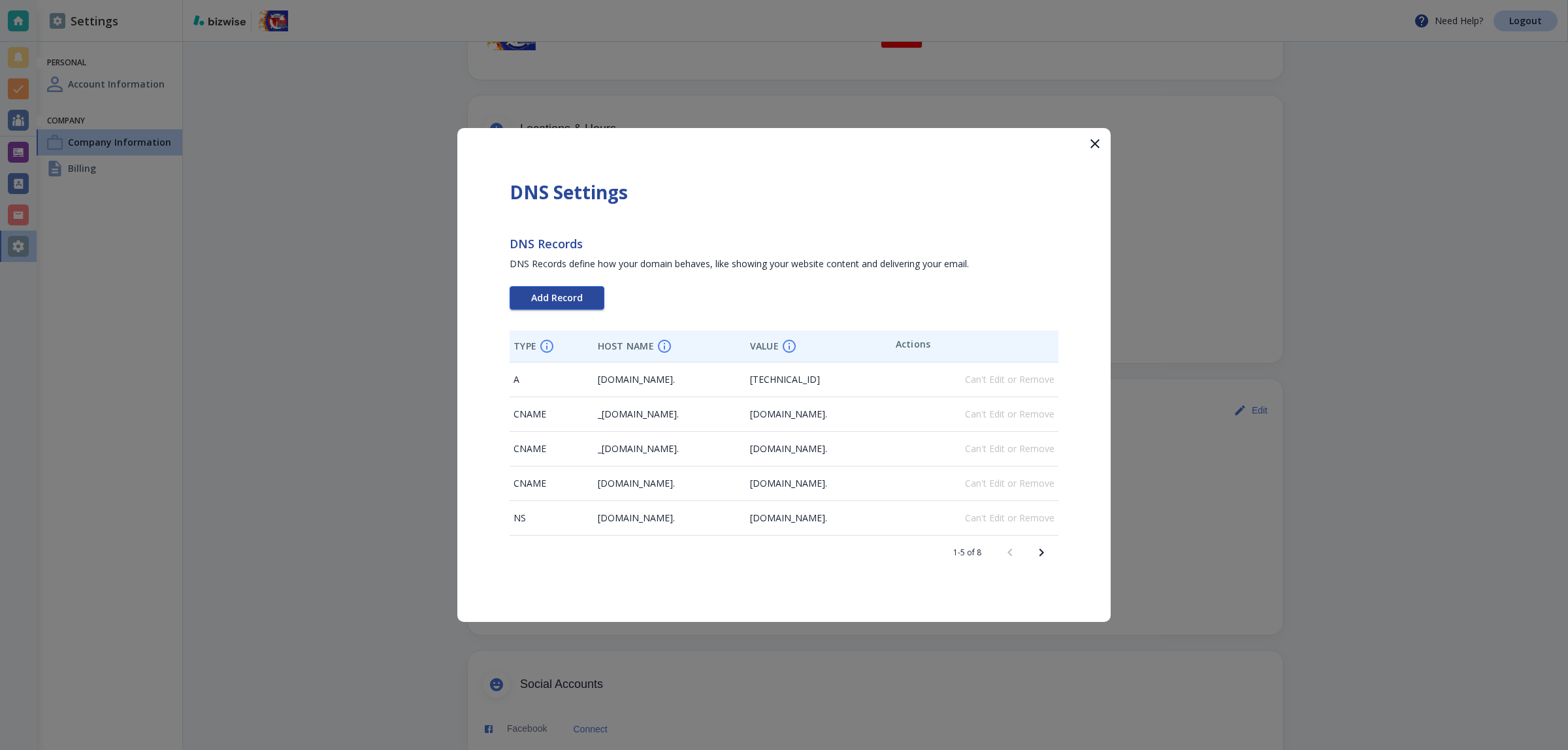
click at [568, 306] on button "Add Record" at bounding box center [557, 298] width 95 height 24
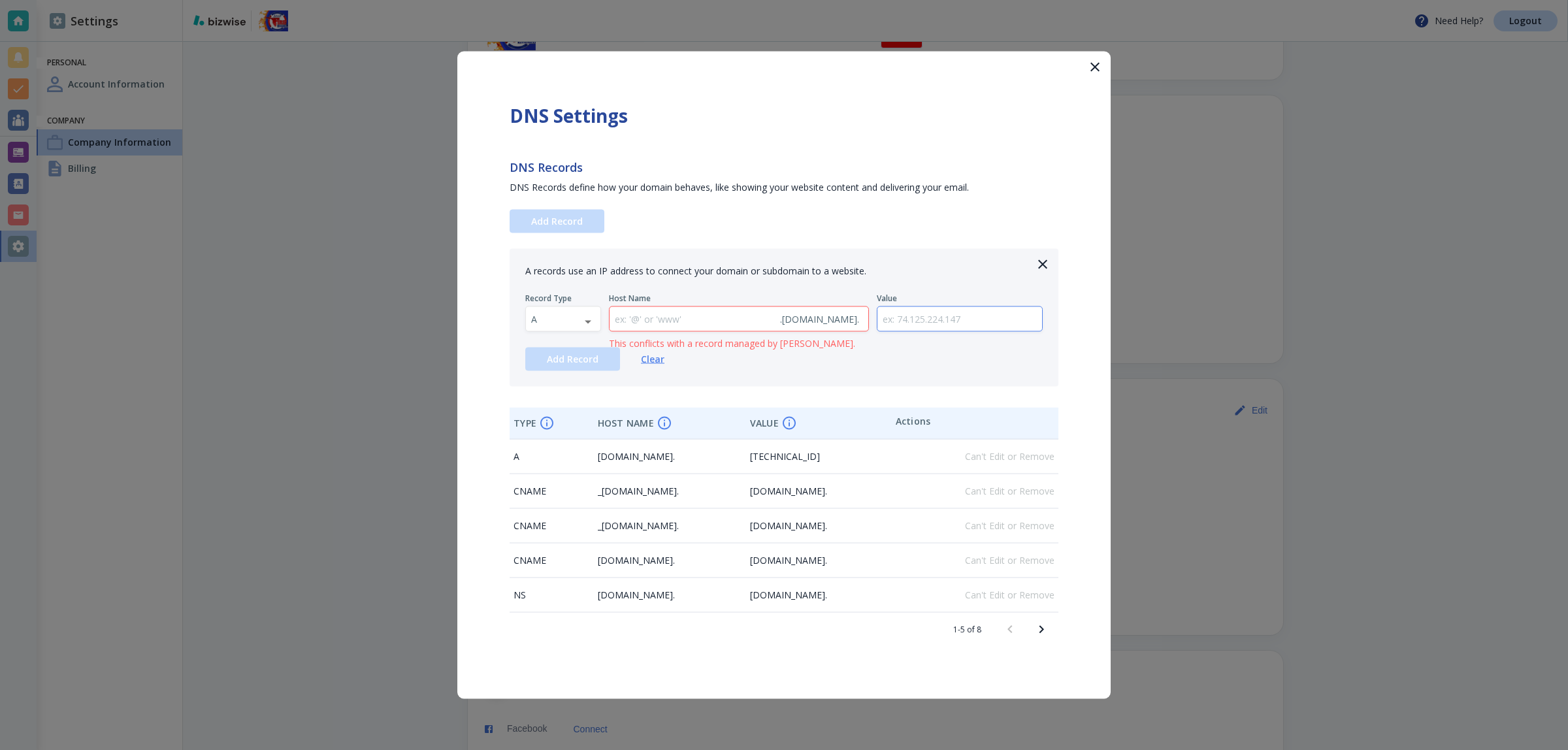
drag, startPoint x: 959, startPoint y: 317, endPoint x: 947, endPoint y: 317, distance: 12.0
click at [958, 317] on input "text" at bounding box center [960, 319] width 165 height 24
click at [596, 0] on body "Need Help? Logout Settings Personal Account Information Company Company Informa…" at bounding box center [784, 0] width 1568 height 0
click at [562, 400] on li "TXT" at bounding box center [563, 402] width 74 height 21
type input "TXT"
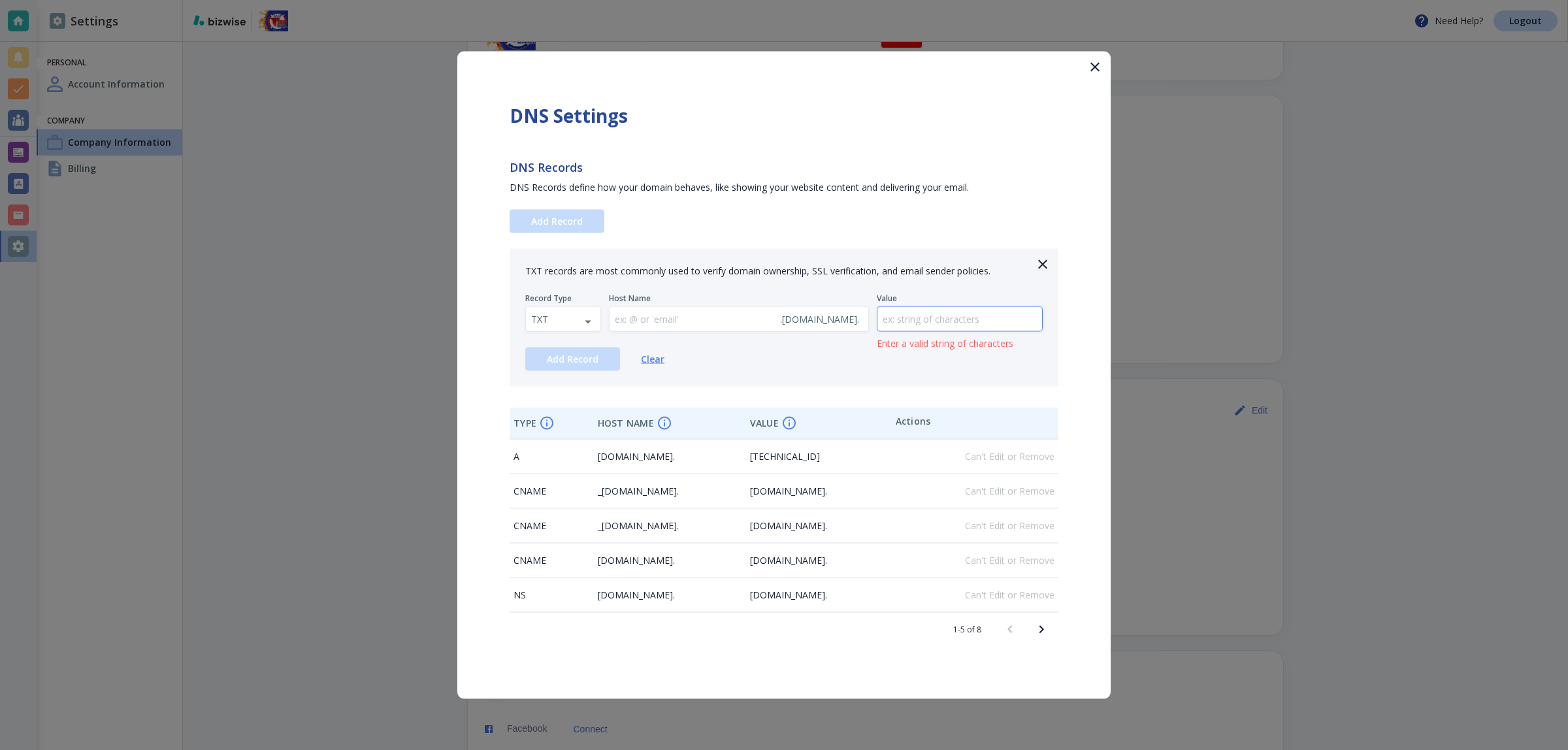
click at [942, 308] on input "text" at bounding box center [960, 319] width 165 height 24
paste input "google-site-verification=Gft2A8ifiQAJ7fkKuHPyqi5RiAVgwr96vawRDrQ6mqE"
type input "google-site-verification=Gft2A8ifiQAJ7fkKuHPyqi5RiAVgwr96vawRDrQ6mqE"
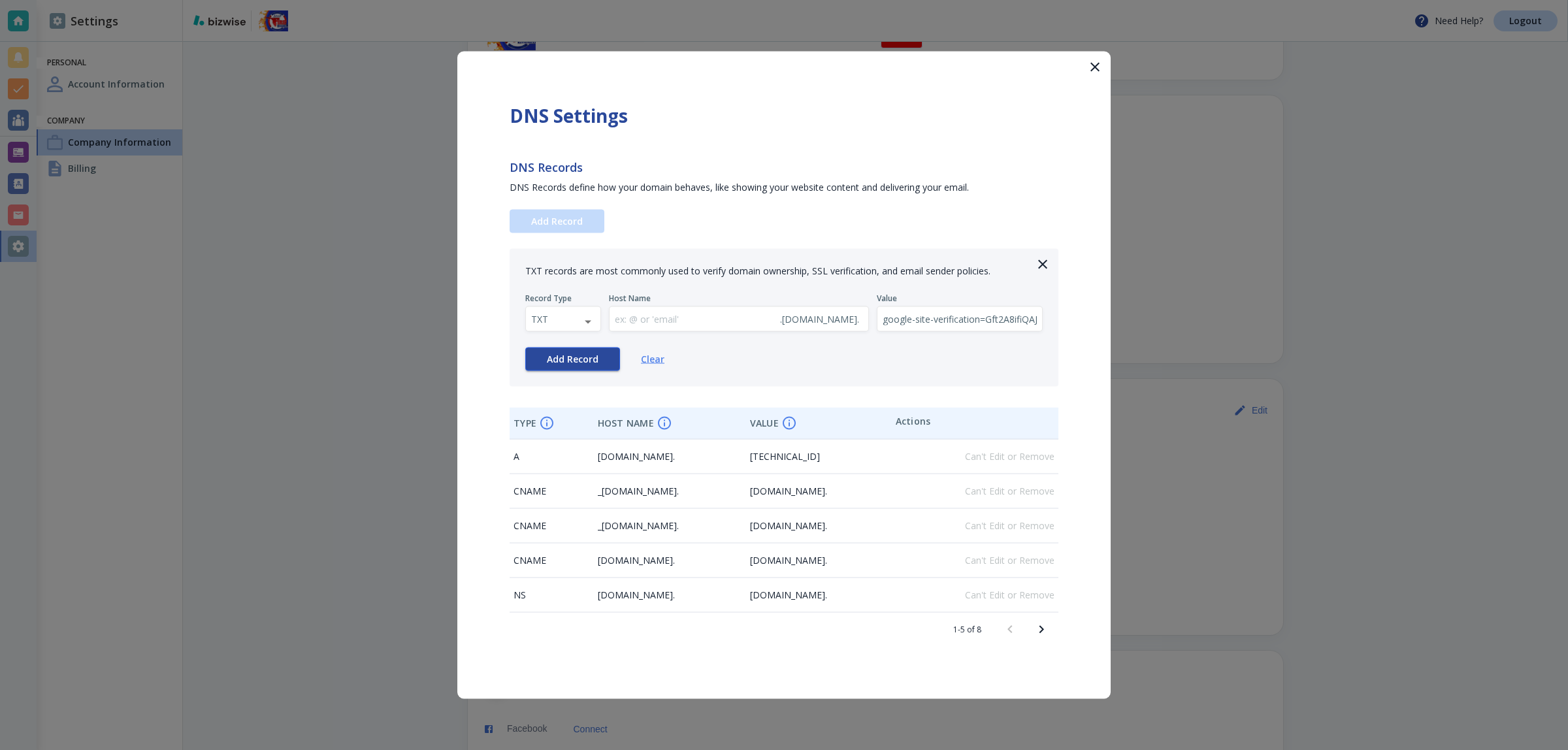
click at [564, 356] on span "Add Record" at bounding box center [573, 359] width 52 height 9
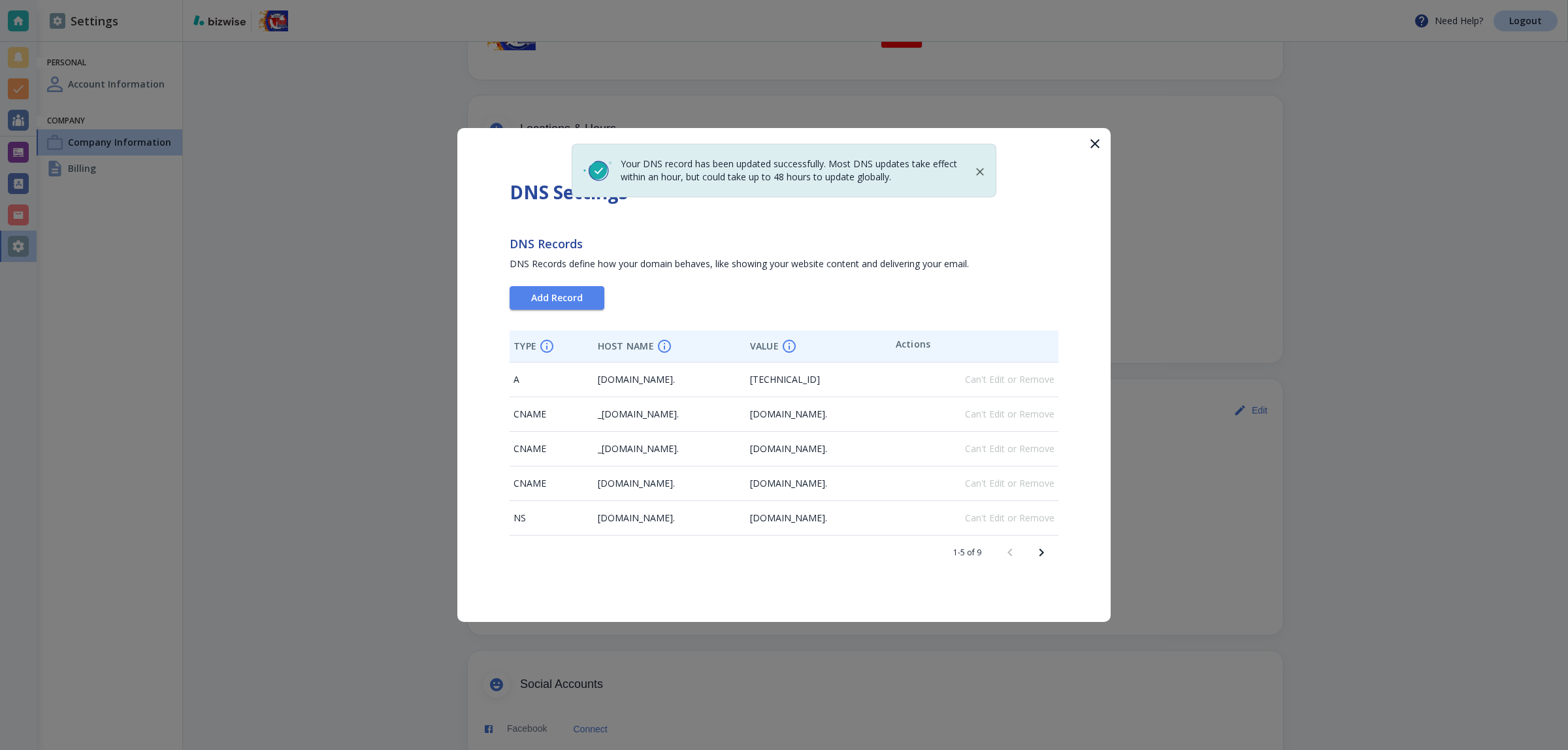
click at [1166, 594] on div at bounding box center [784, 375] width 1568 height 750
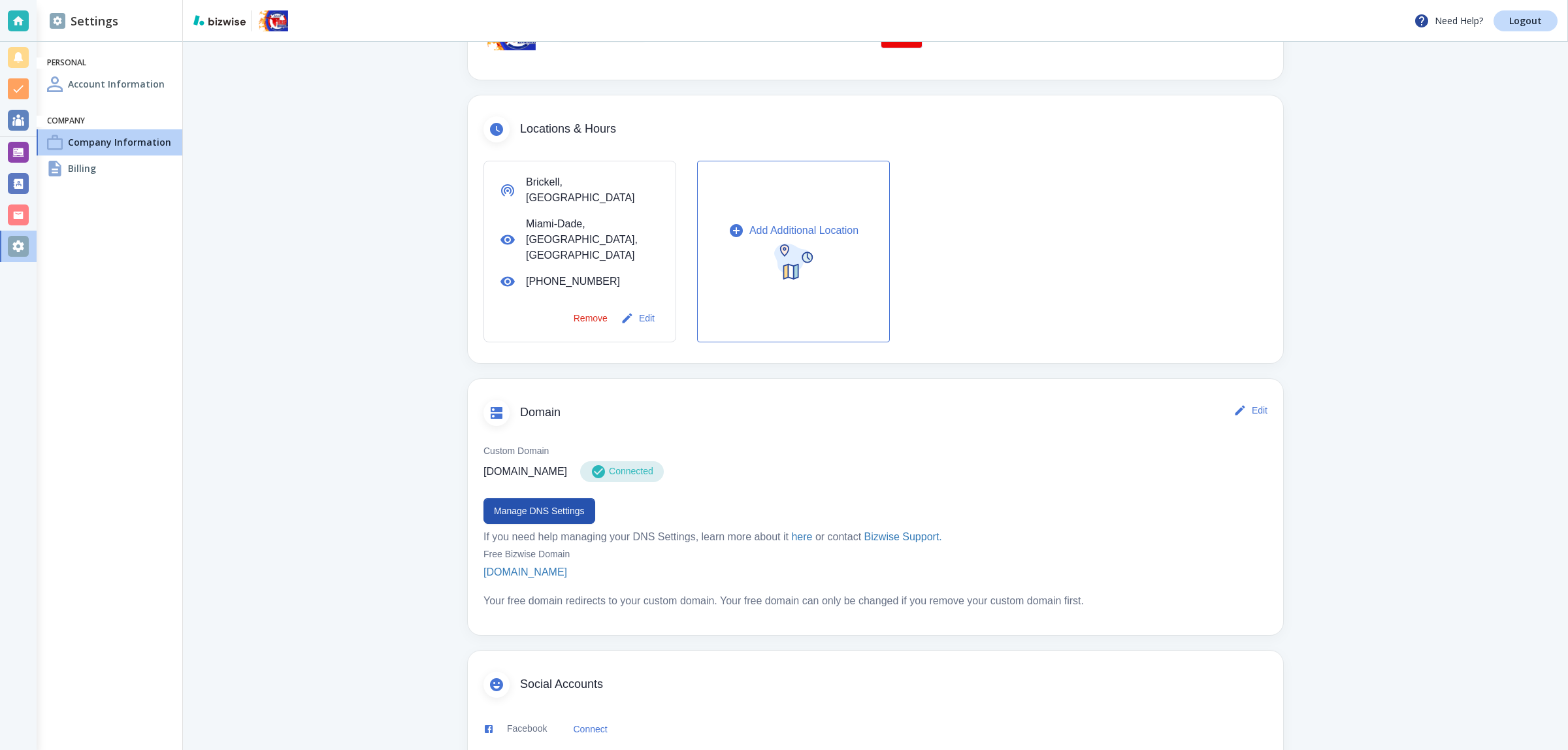
drag, startPoint x: 564, startPoint y: 482, endPoint x: 864, endPoint y: 152, distance: 446.0
click at [863, 181] on div "Company Information You can change your company information here Basics Edit Co…" at bounding box center [875, 259] width 815 height 1133
